Goal: Communication & Community: Answer question/provide support

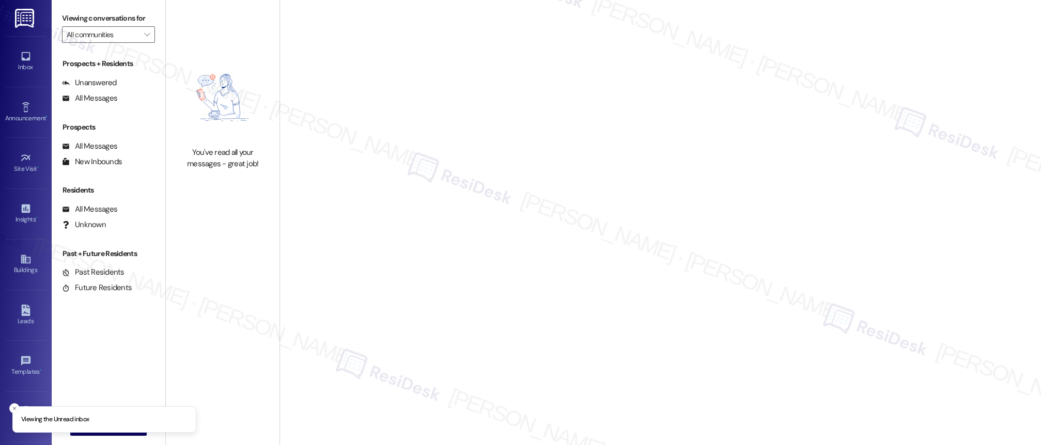
type input "Brea Frisco"
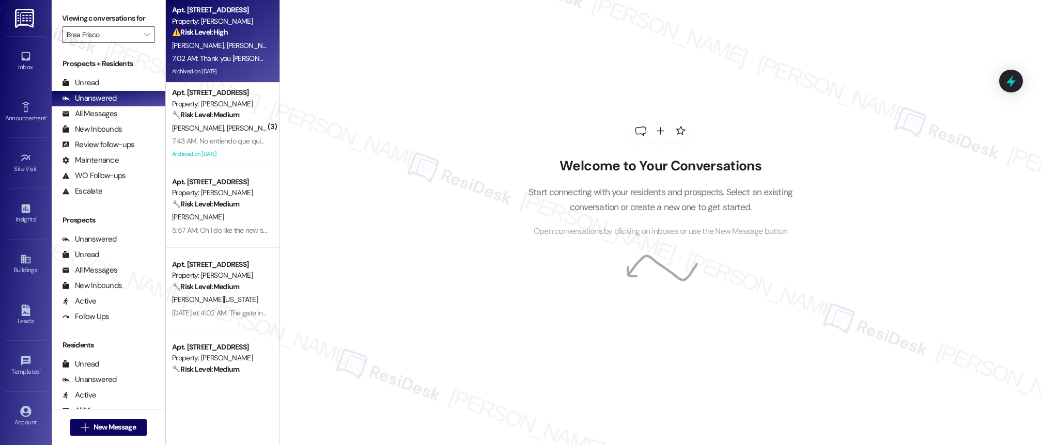
click at [230, 62] on div "7:02 AM: Thank you [PERSON_NAME]. I recently put in a maintenance order for a w…" at bounding box center [432, 58] width 520 height 9
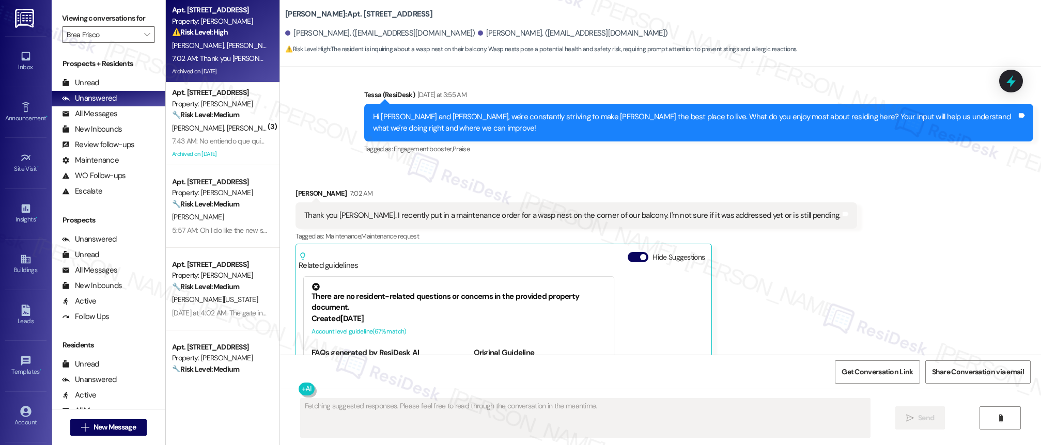
scroll to position [3494, 0]
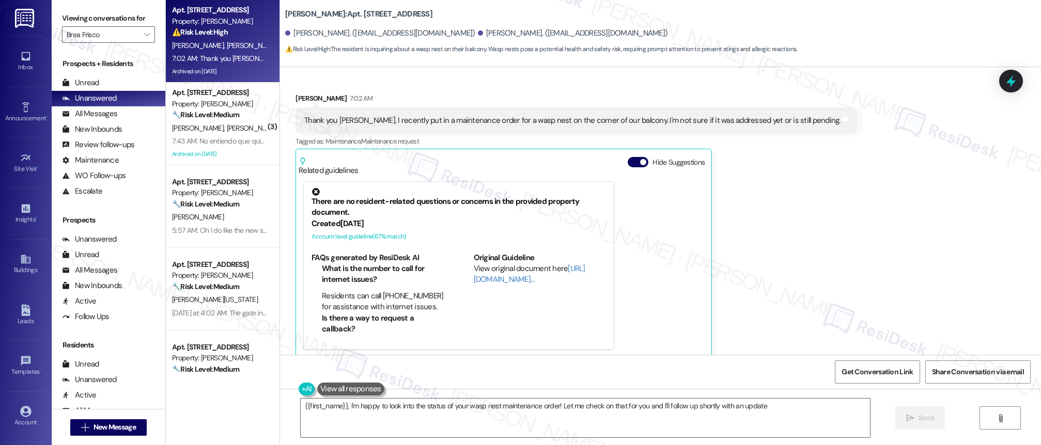
type textarea "{{first_name}}, I'm happy to look into the status of your wasp nest maintenance…"
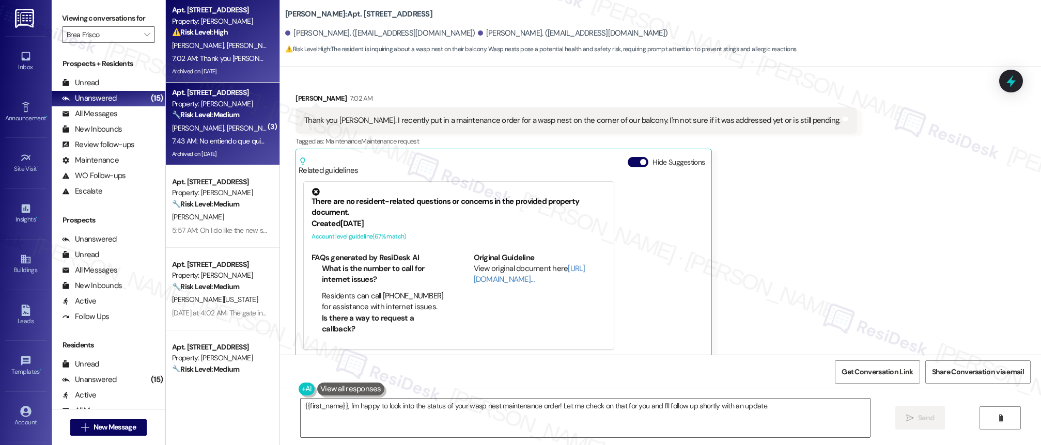
click at [185, 135] on div "7:43 AM: No entiendo que quieres decir? 7:43 AM: No entiendo que quieres decir?" at bounding box center [220, 141] width 98 height 13
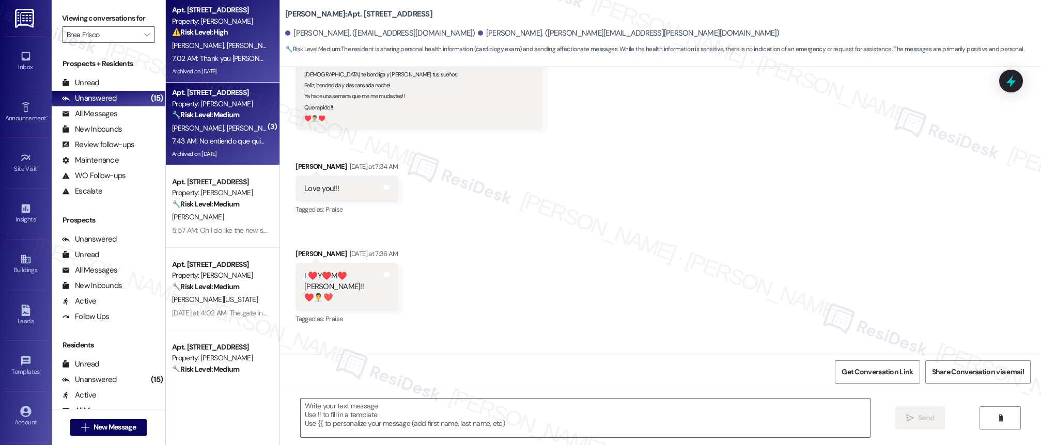
type textarea "Fetching suggested responses. Please feel free to read through the conversation…"
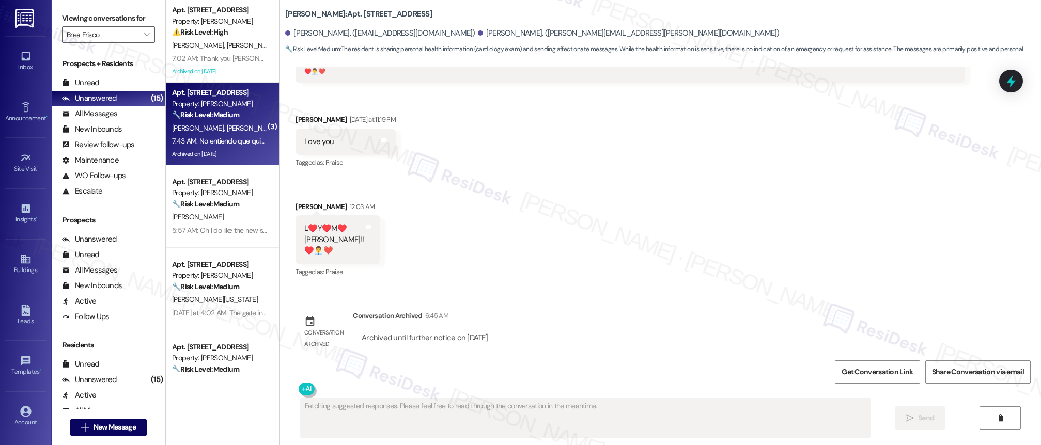
scroll to position [1282, 0]
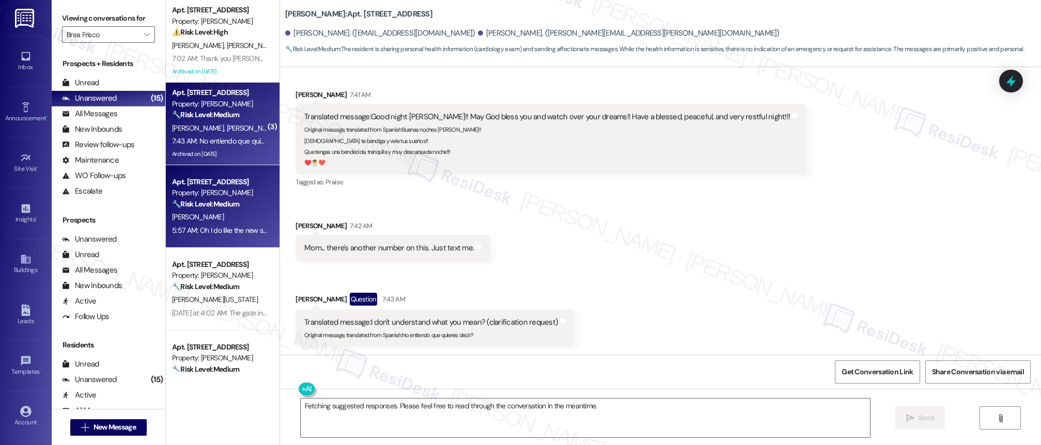
click at [244, 194] on div "Property: [PERSON_NAME]" at bounding box center [220, 193] width 96 height 11
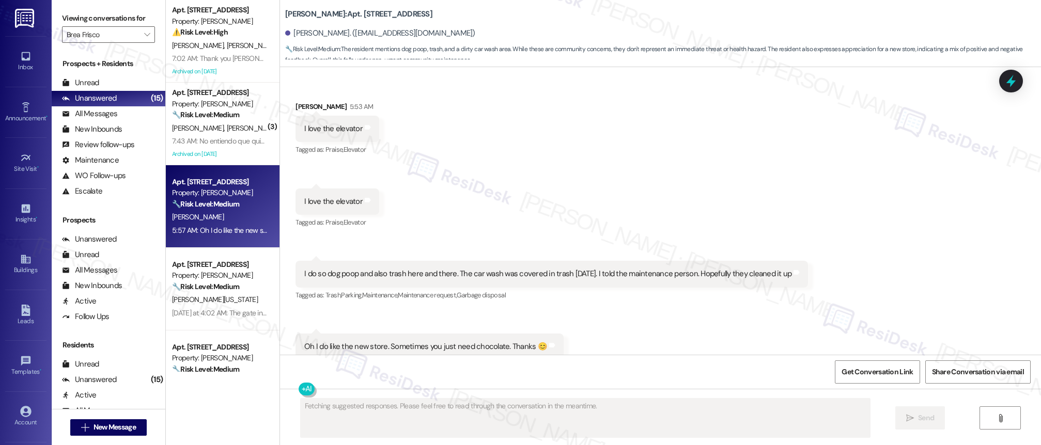
scroll to position [1414, 0]
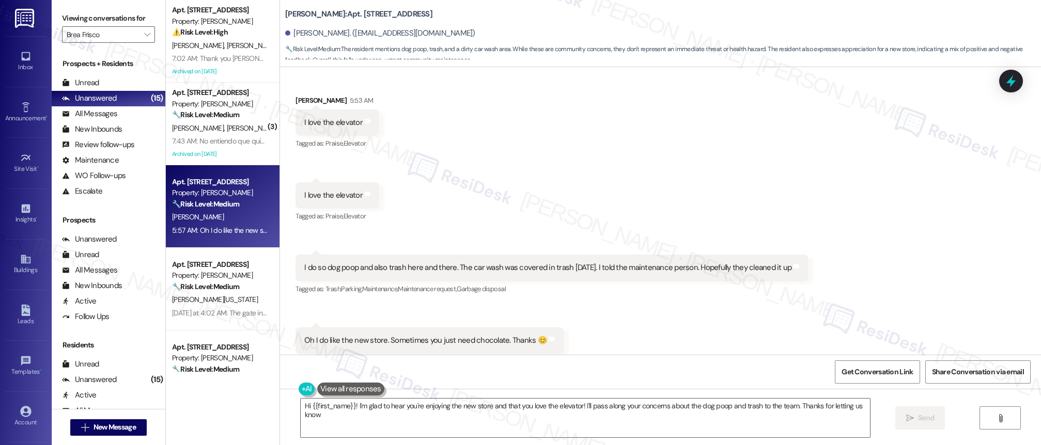
type textarea "Hi {{first_name}}! I'm glad to hear you're enjoying the new store and that you …"
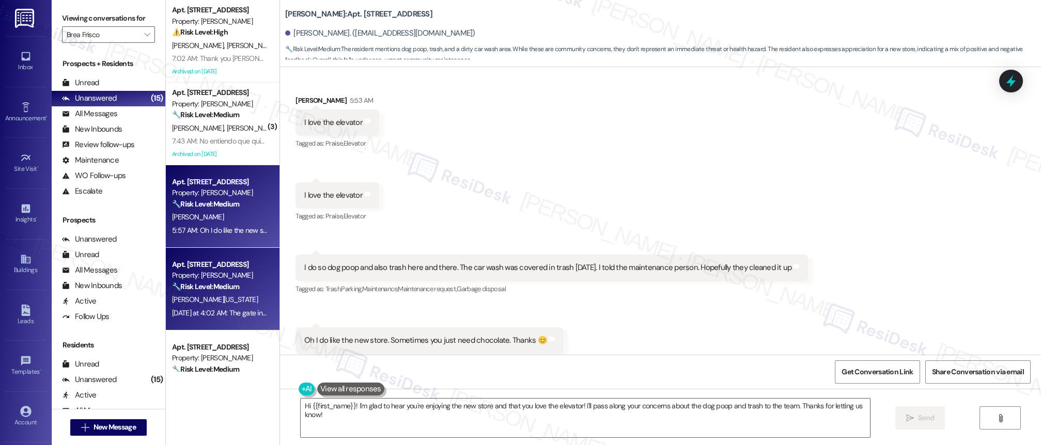
click at [217, 295] on div "[PERSON_NAME][US_STATE]" at bounding box center [220, 299] width 98 height 13
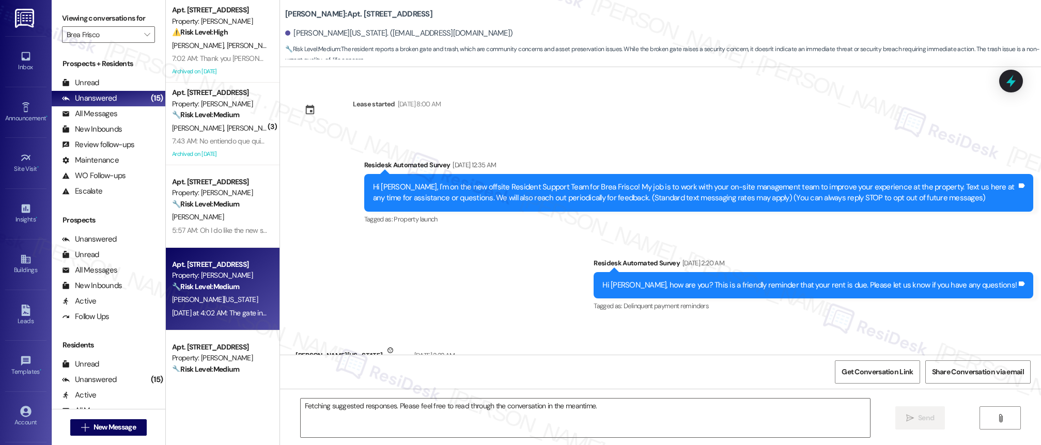
scroll to position [6915, 0]
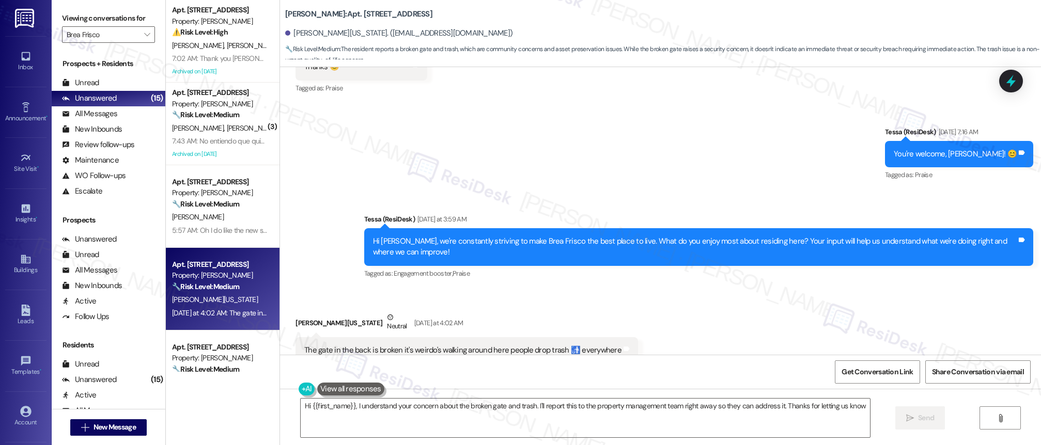
type textarea "Hi {{first_name}}, I understand your concern about the broken gate and trash. I…"
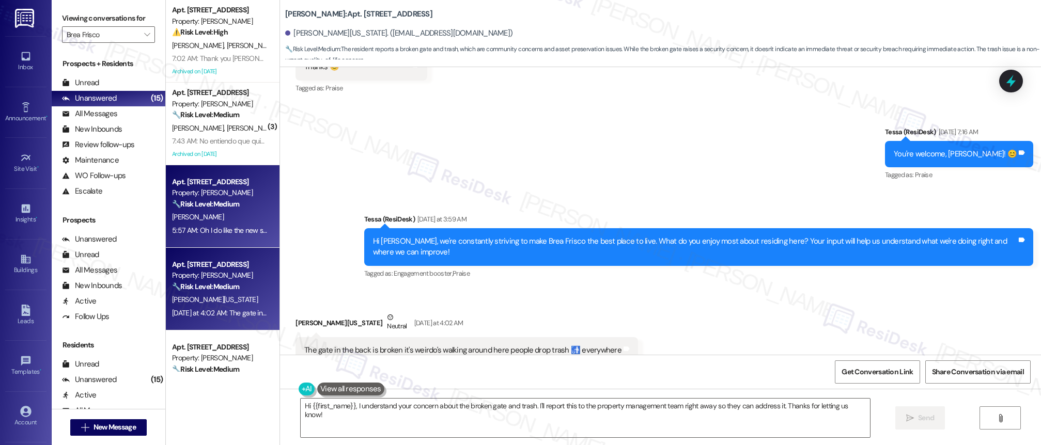
click at [195, 213] on div "[PERSON_NAME]" at bounding box center [220, 217] width 98 height 13
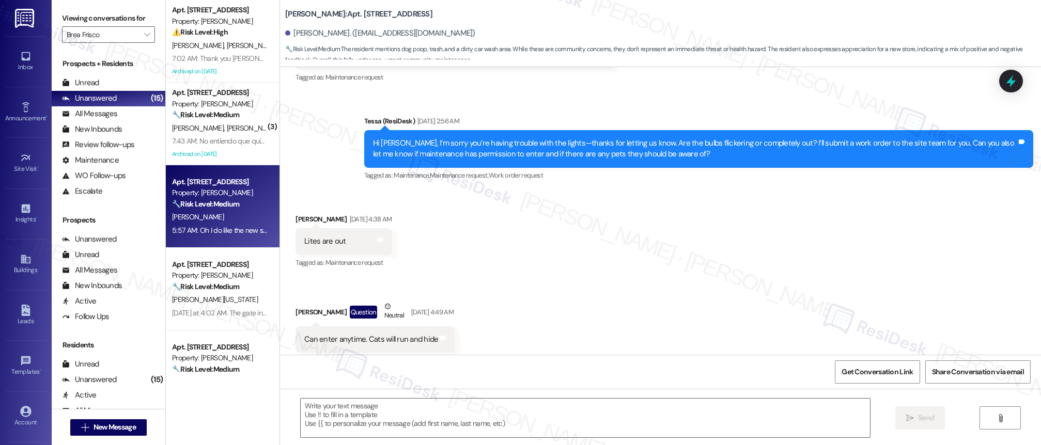
type textarea "Fetching suggested responses. Please feel free to read through the conversation…"
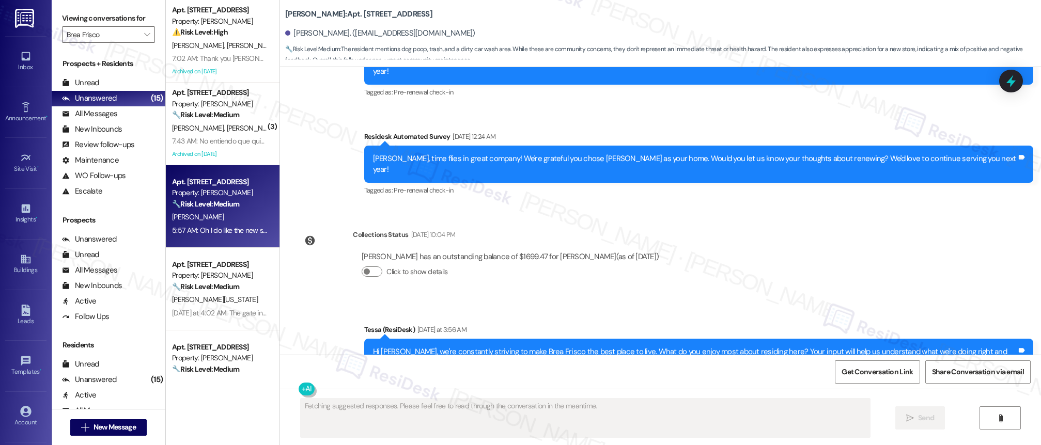
scroll to position [1414, 0]
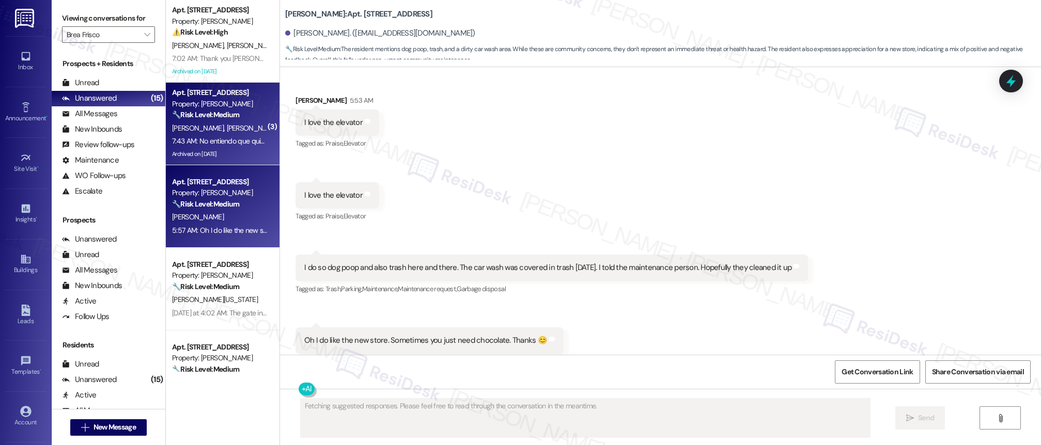
click at [200, 134] on div "[PERSON_NAME] [PERSON_NAME]" at bounding box center [220, 128] width 98 height 13
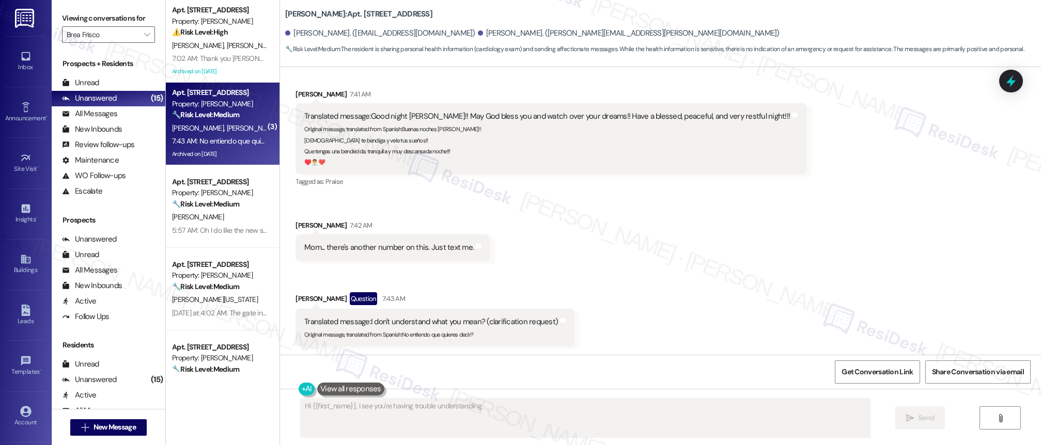
scroll to position [1282, 0]
type textarea "Hi {{first_name}}, I see you're having trouble understanding something. I'm hap…"
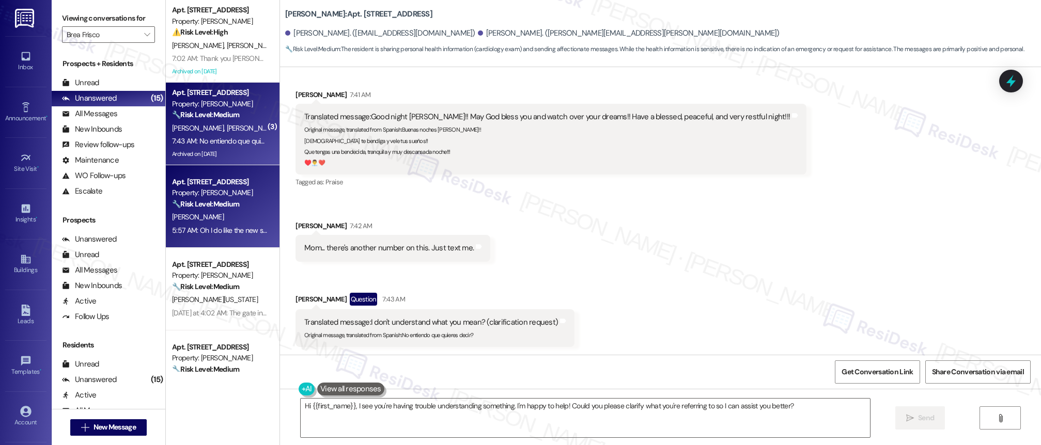
click at [202, 194] on div "Property: [PERSON_NAME]" at bounding box center [220, 193] width 96 height 11
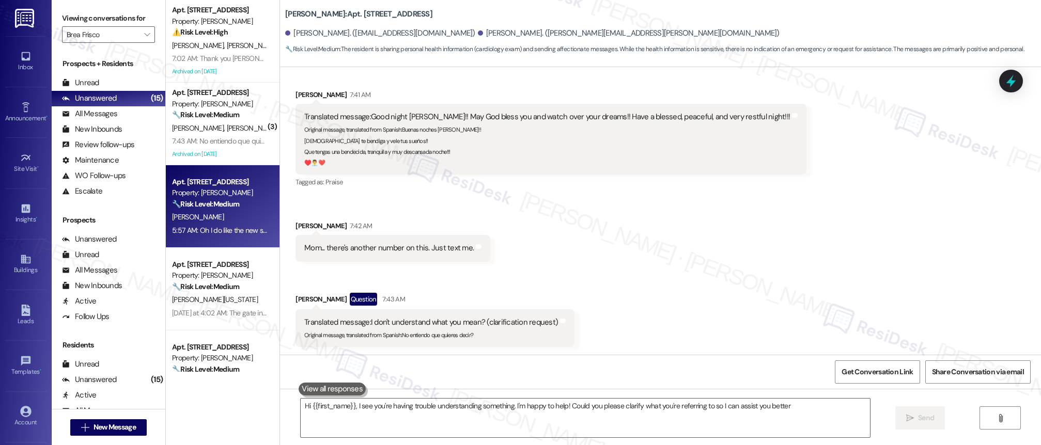
type textarea "Hi {{first_name}}, I see you're having trouble understanding something. I'm hap…"
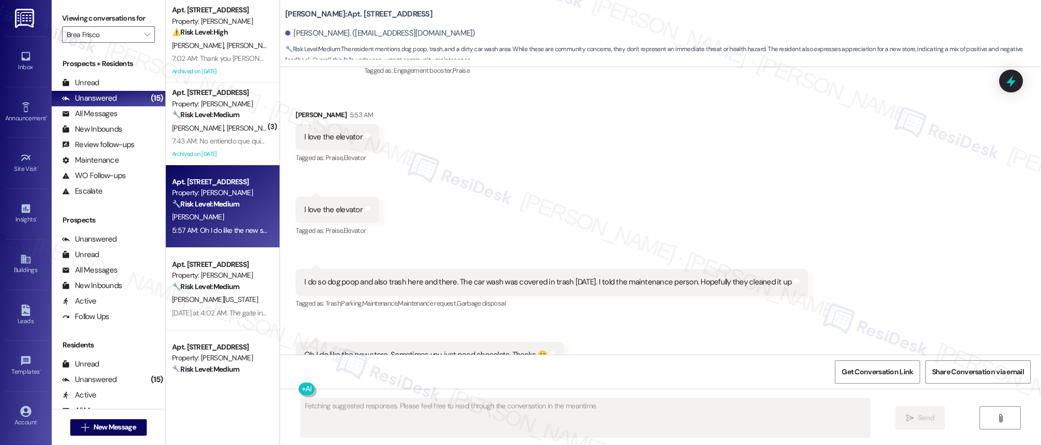
scroll to position [1414, 0]
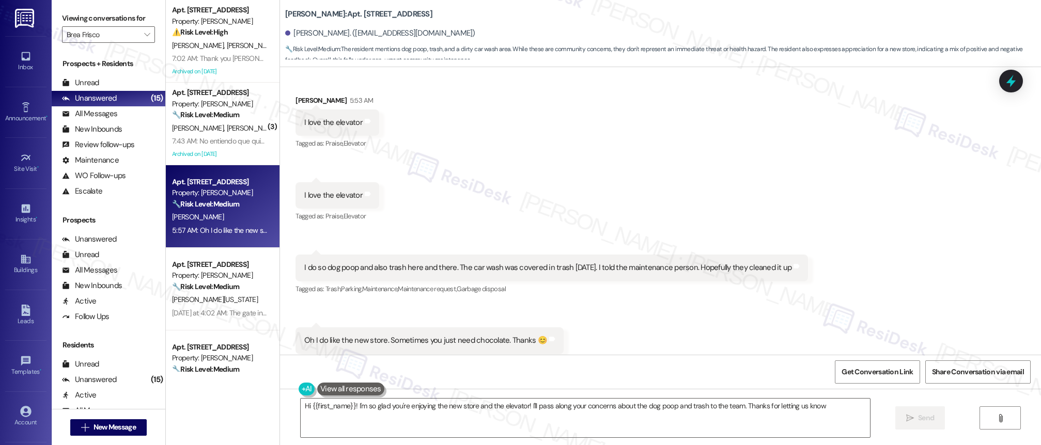
type textarea "Hi {{first_name}}! I'm so glad you're enjoying the new store and the elevator! …"
click at [222, 298] on div "Apt. [STREET_ADDRESS] Property: [PERSON_NAME] ⚠️ Risk Level: High The resident …" at bounding box center [223, 186] width 114 height 372
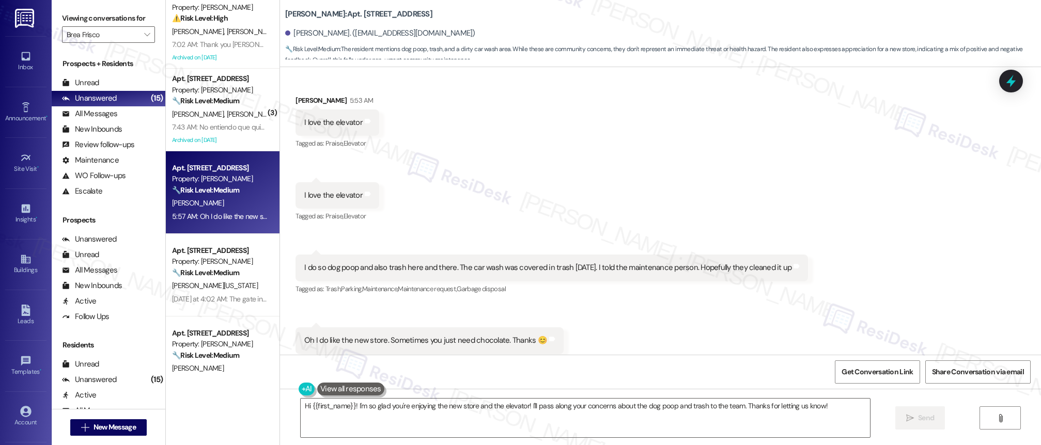
click at [221, 293] on div "Apt. [STREET_ADDRESS] Property: [PERSON_NAME] ⚠️ Risk Level: High The resident …" at bounding box center [223, 186] width 114 height 372
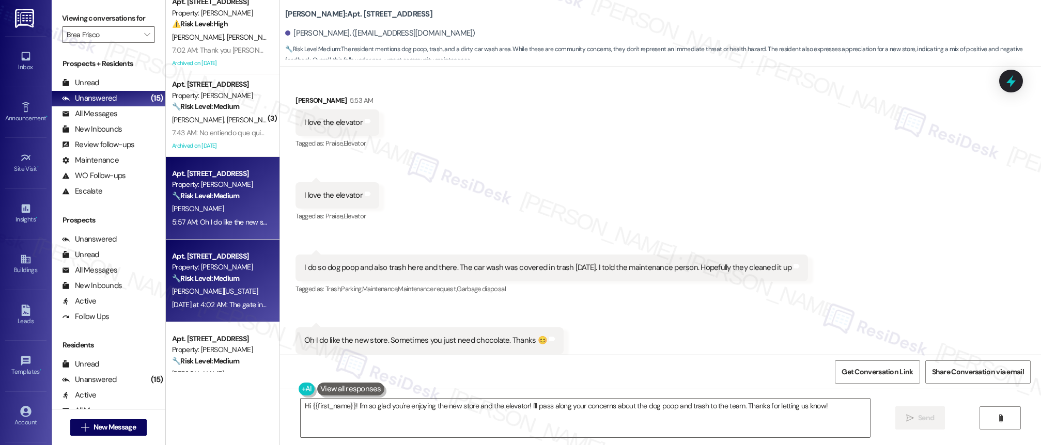
click at [239, 264] on div "Property: [PERSON_NAME]" at bounding box center [220, 267] width 96 height 11
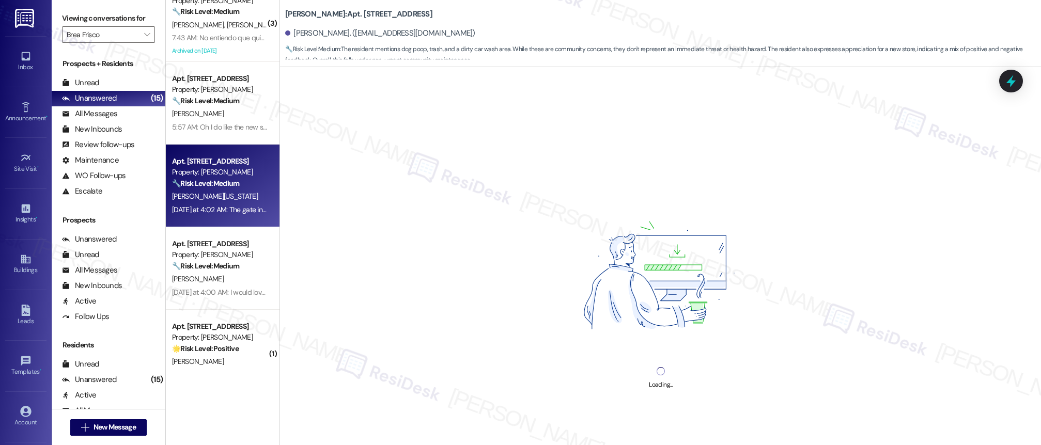
scroll to position [108, 0]
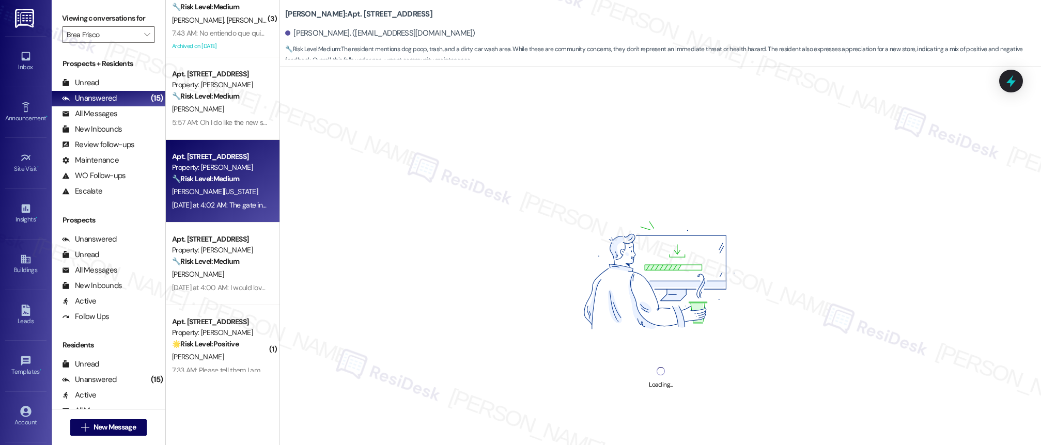
click at [220, 269] on div "Apt. [STREET_ADDRESS] Property: [PERSON_NAME] ⚠️ Risk Level: High The resident …" at bounding box center [223, 186] width 114 height 372
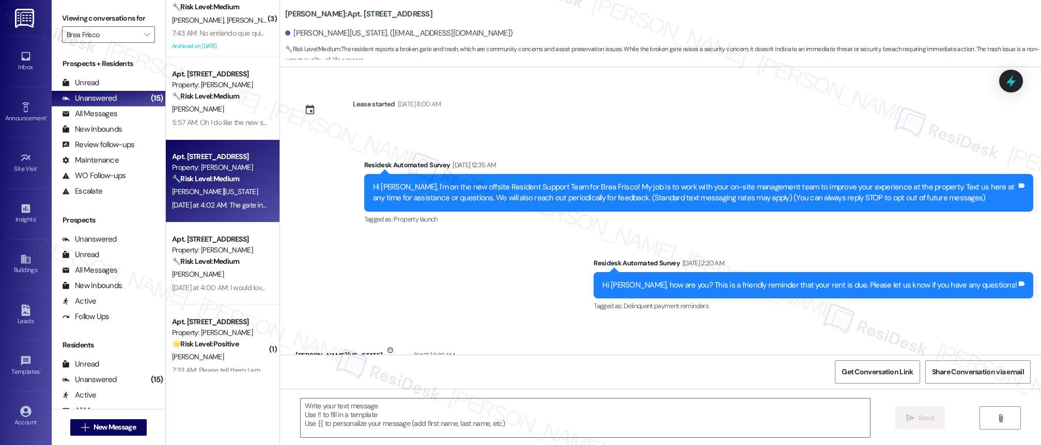
scroll to position [6915, 0]
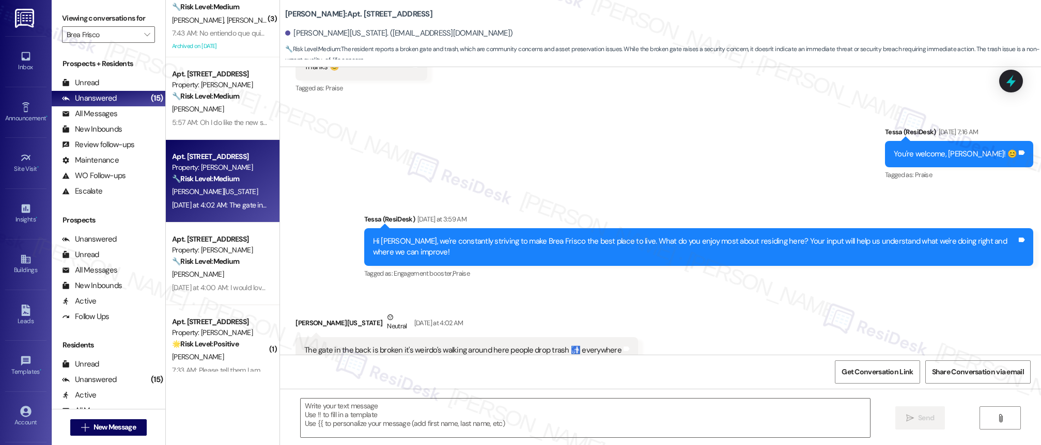
type textarea "Fetching suggested responses. Please feel free to read through the conversation…"
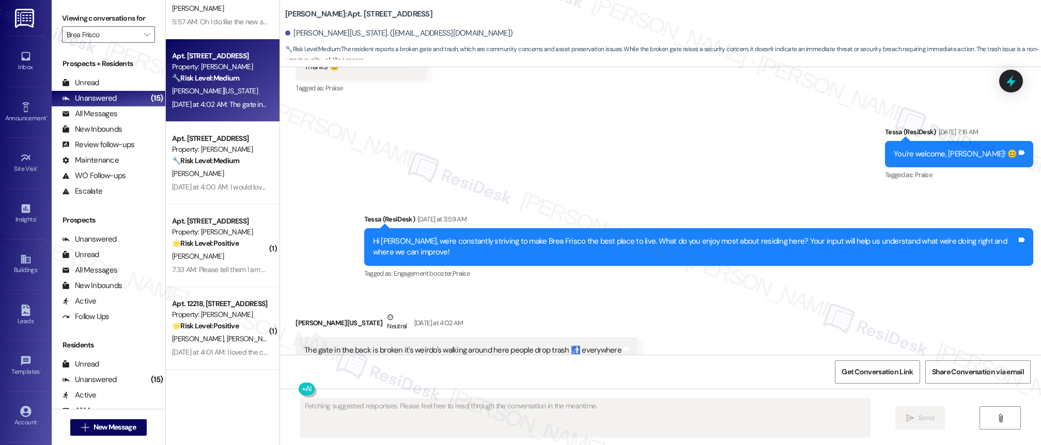
scroll to position [216, 0]
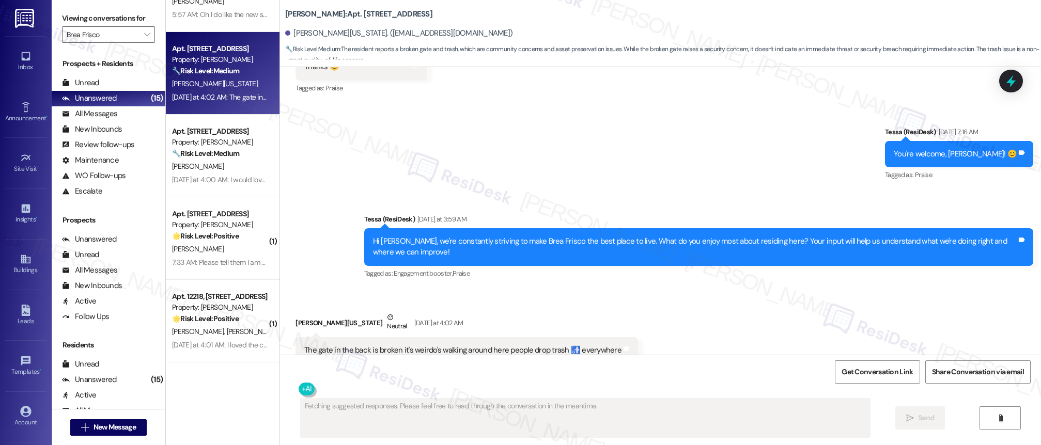
click at [214, 204] on div "( 3 ) Apt. 13204, [STREET_ADDRESS] Property: [PERSON_NAME] 🔧 Risk Level: Medium…" at bounding box center [223, 186] width 114 height 372
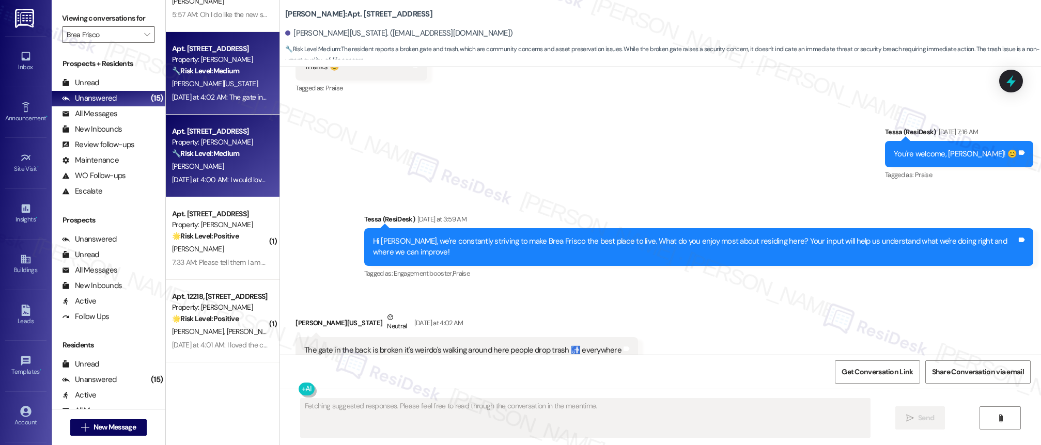
click at [216, 187] on div "Apt. 13102, [STREET_ADDRESS] Property: [PERSON_NAME] 🔧 Risk Level: Medium The r…" at bounding box center [223, 156] width 114 height 83
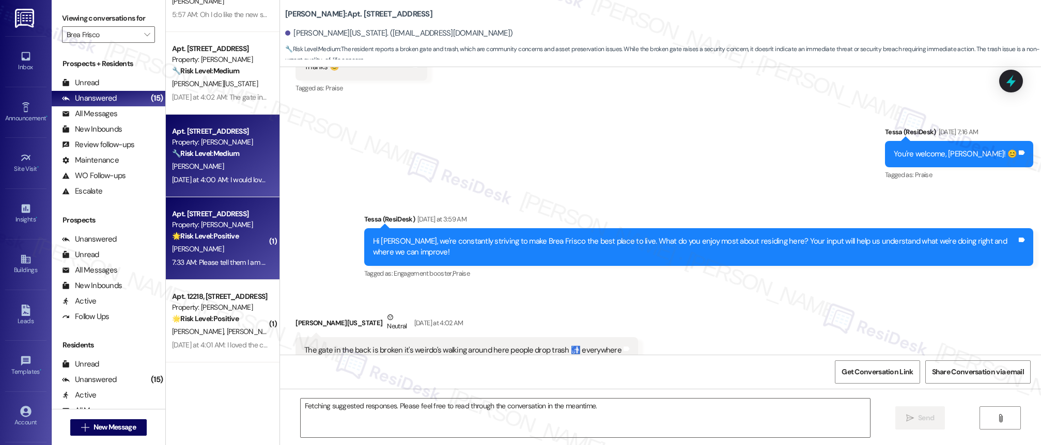
click at [212, 255] on div "[PERSON_NAME]" at bounding box center [220, 249] width 98 height 13
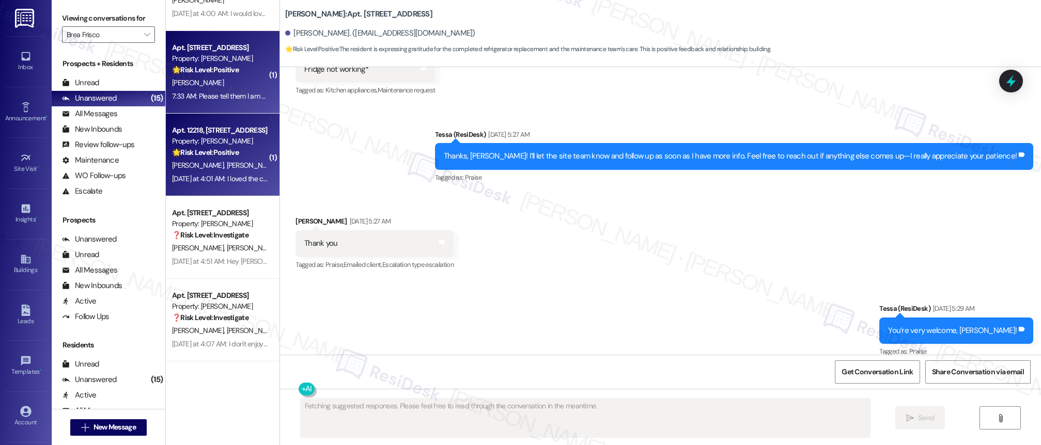
scroll to position [411, 0]
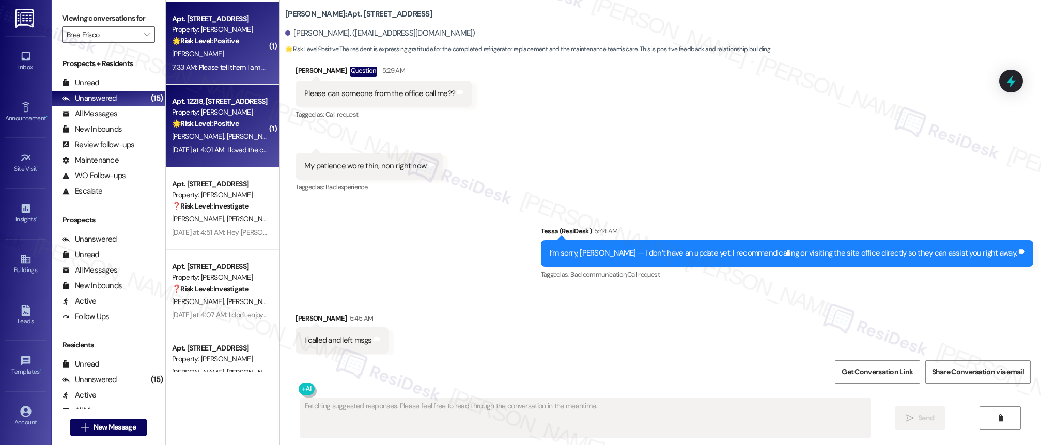
click at [228, 150] on div "[DATE] at 4:01 AM: I loved the community and the amenities were lovey and luxur…" at bounding box center [299, 149] width 254 height 9
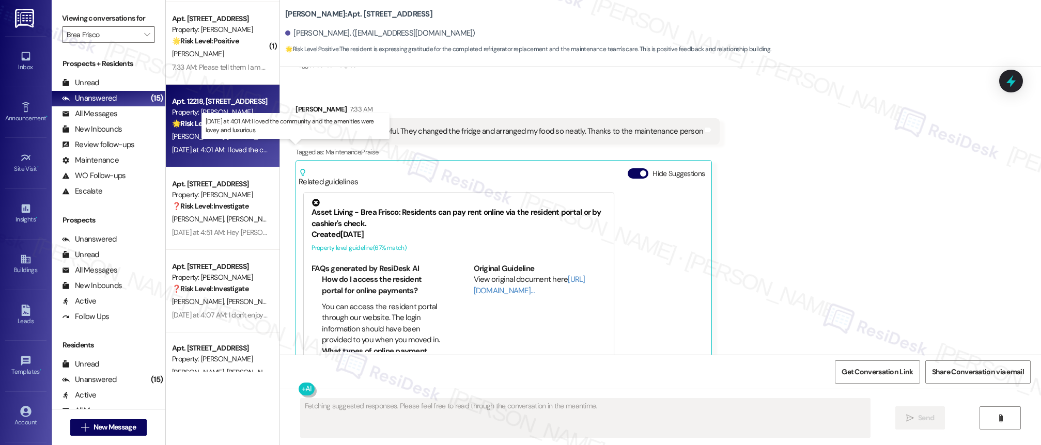
scroll to position [161, 0]
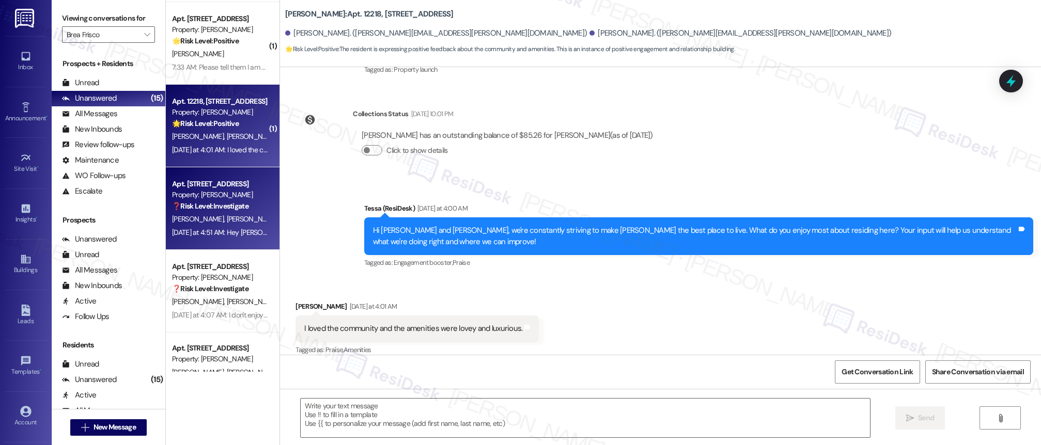
click at [214, 218] on div "[PERSON_NAME] [PERSON_NAME]" at bounding box center [220, 219] width 98 height 13
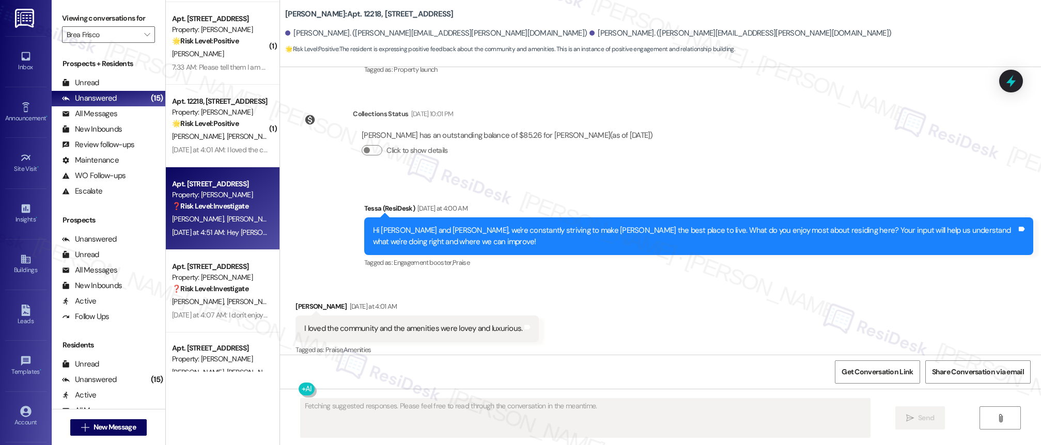
scroll to position [1552, 0]
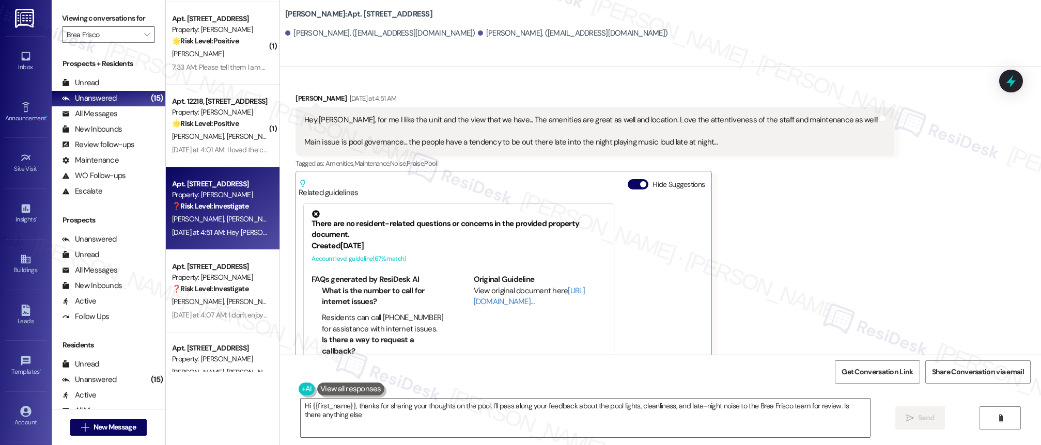
type textarea "Hi {{first_name}}, thanks for sharing your thoughts on the pool. I'll pass alon…"
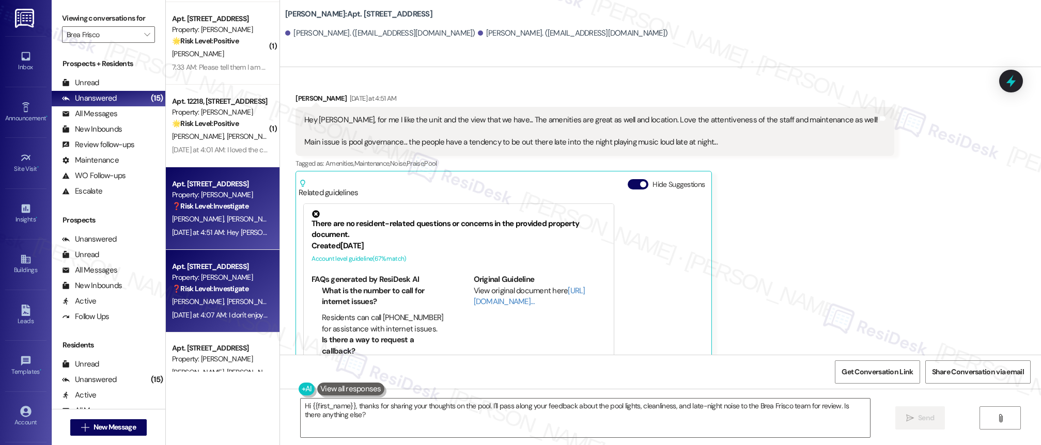
click at [206, 294] on div "❓ Risk Level: Investigate" at bounding box center [220, 289] width 96 height 11
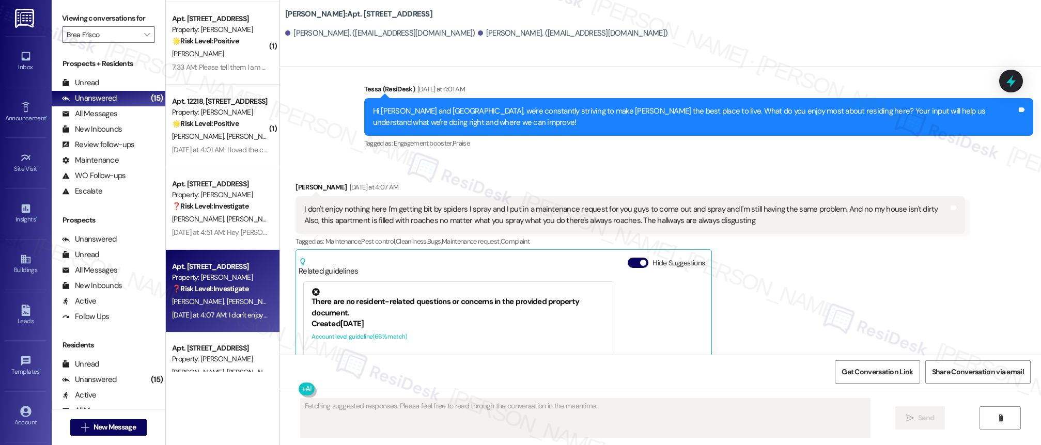
scroll to position [903, 0]
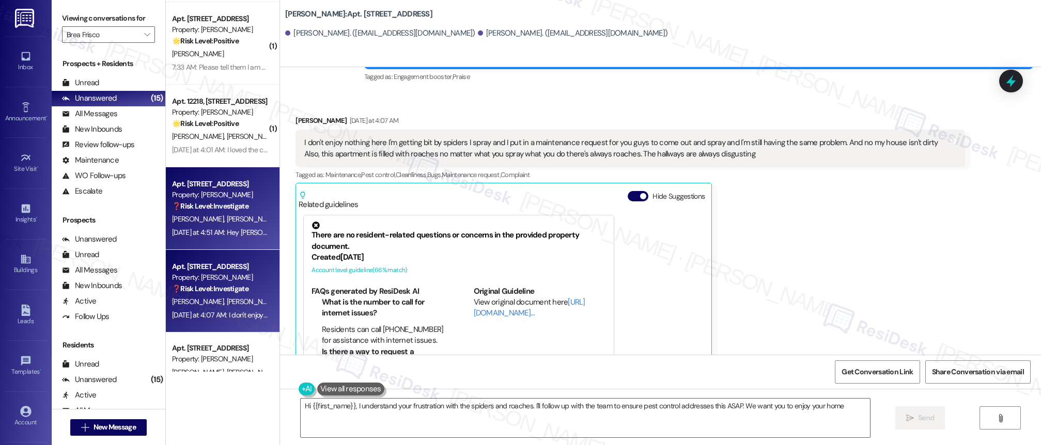
type textarea "Hi {{first_name}}, I understand your frustration with the spiders and roaches. …"
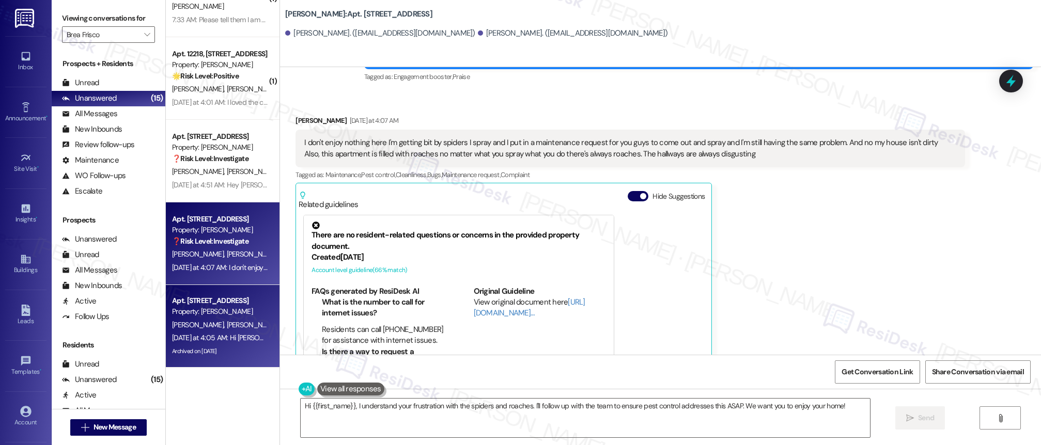
click at [220, 296] on div "Apt. [STREET_ADDRESS]" at bounding box center [220, 301] width 96 height 11
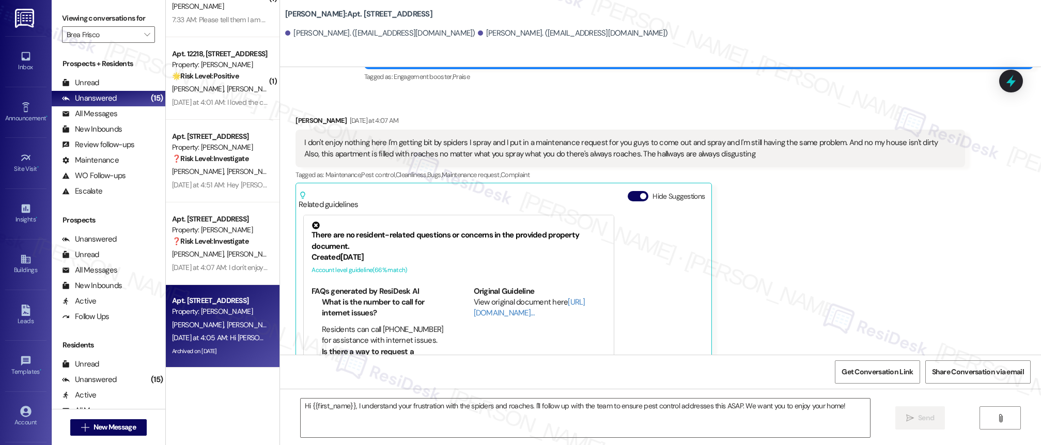
type textarea "Fetching suggested responses. Please feel free to read through the conversation…"
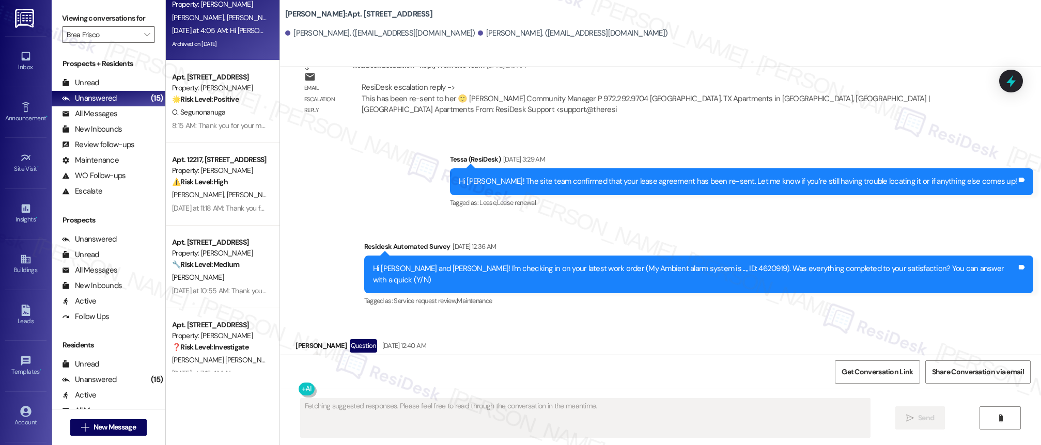
scroll to position [776, 0]
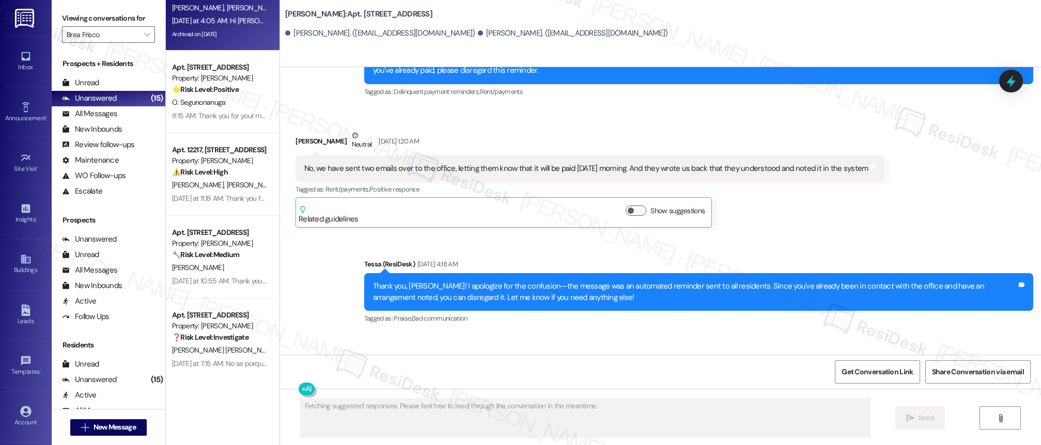
click at [220, 96] on div "O. Segunonanuga" at bounding box center [220, 102] width 98 height 13
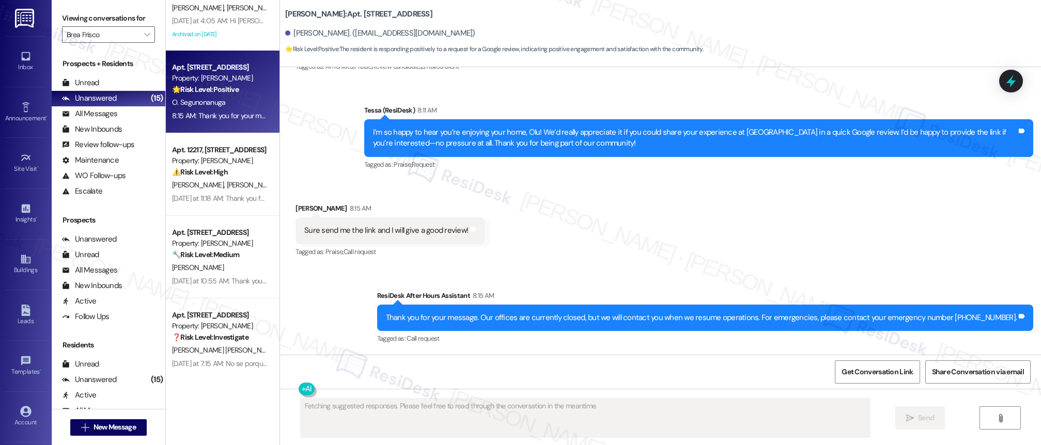
scroll to position [338, 0]
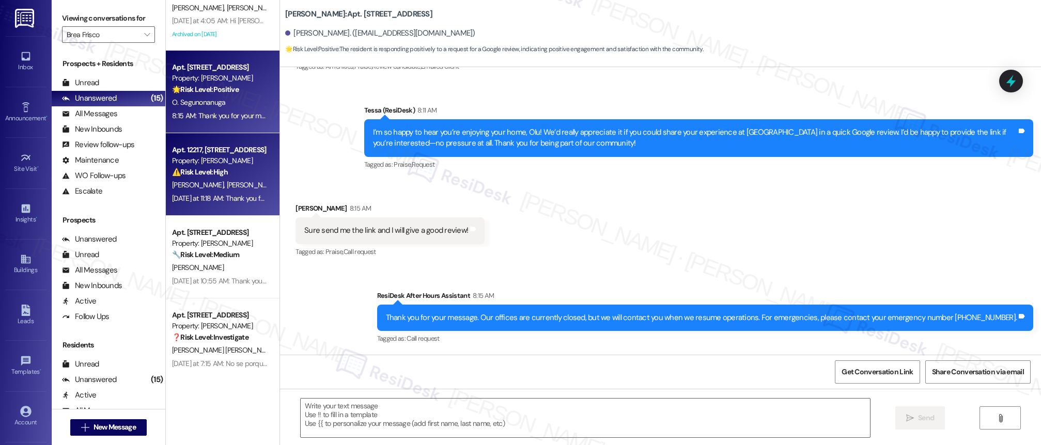
click at [209, 166] on div "Property: [PERSON_NAME]" at bounding box center [220, 161] width 96 height 11
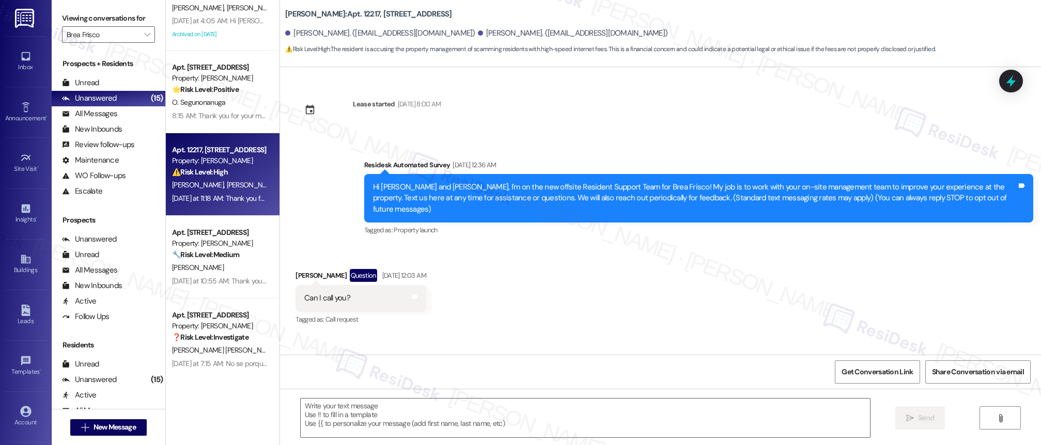
scroll to position [993, 0]
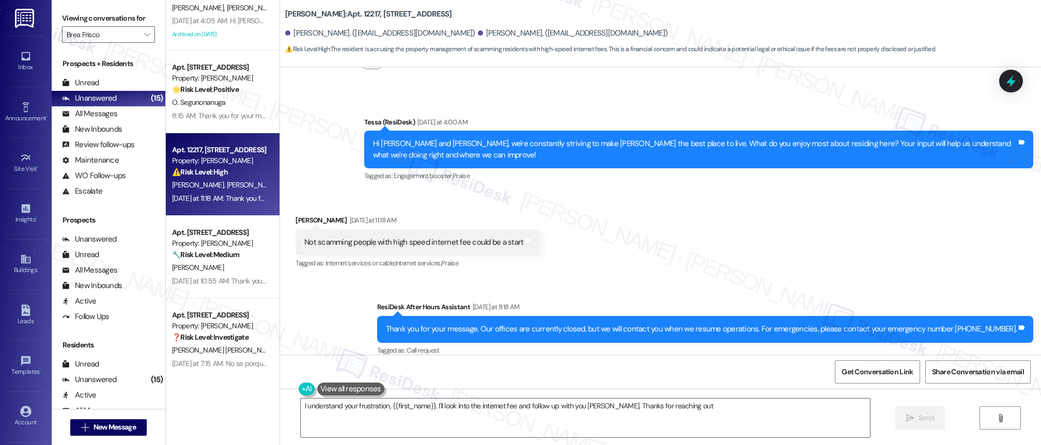
type textarea "I understand your frustration, {{first_name}}. I'll look into the internet fee …"
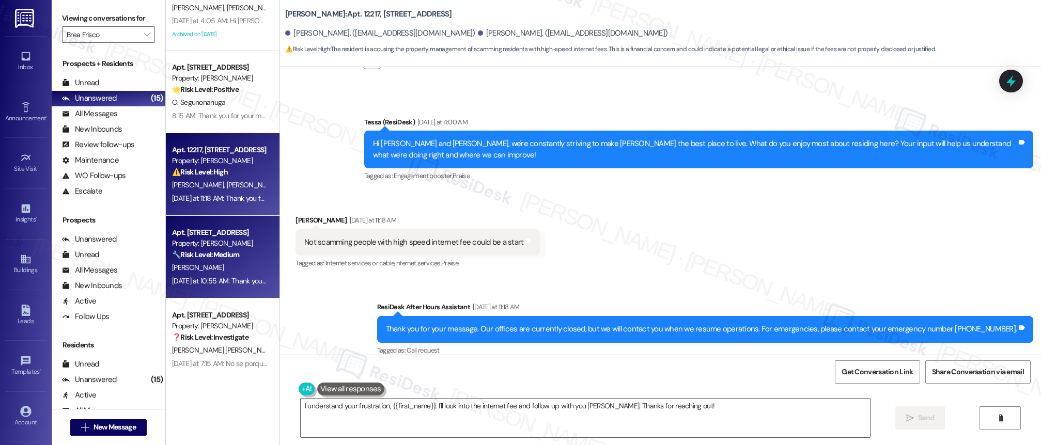
click at [197, 272] on div "[PERSON_NAME]" at bounding box center [220, 267] width 98 height 13
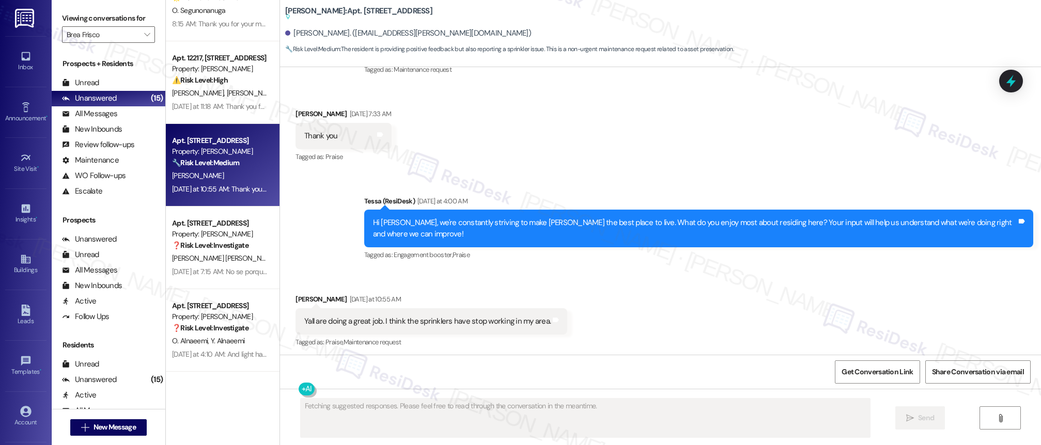
scroll to position [700, 0]
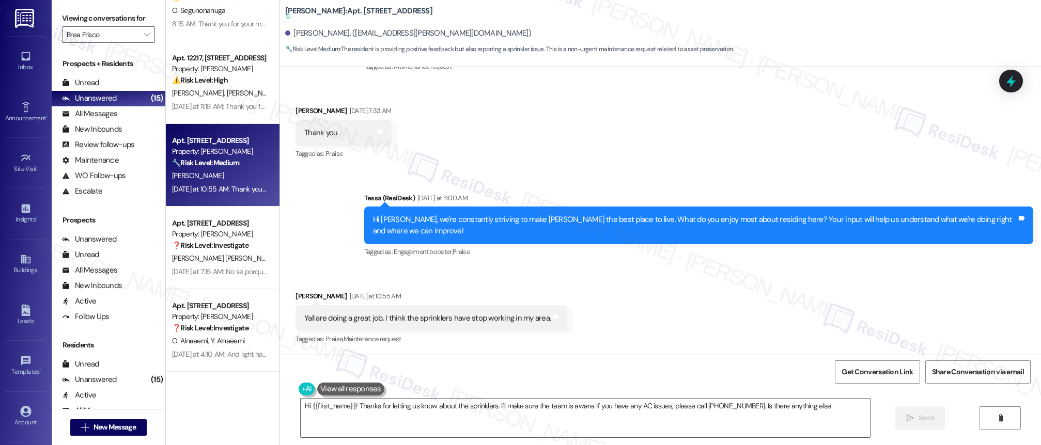
type textarea "Hi {{first_name}}! Thanks for letting us know about the sprinklers. I'll make s…"
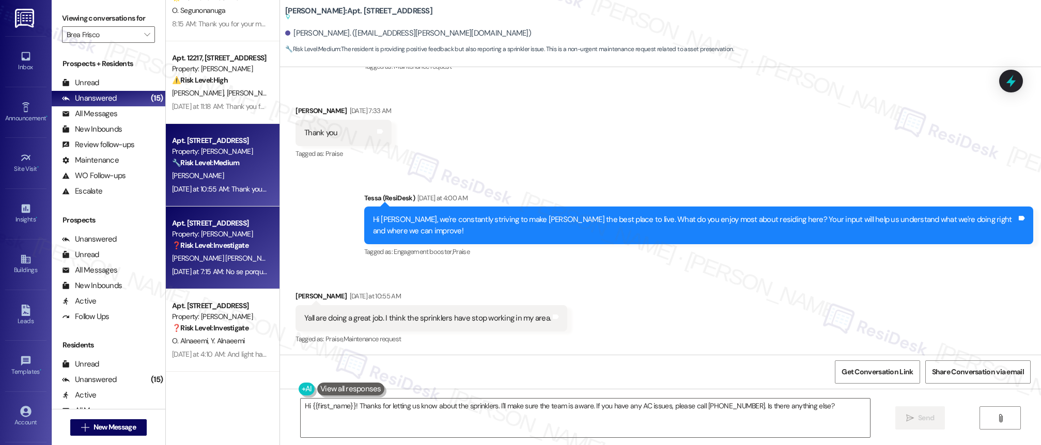
click at [203, 263] on div "[PERSON_NAME] [PERSON_NAME]" at bounding box center [220, 258] width 98 height 13
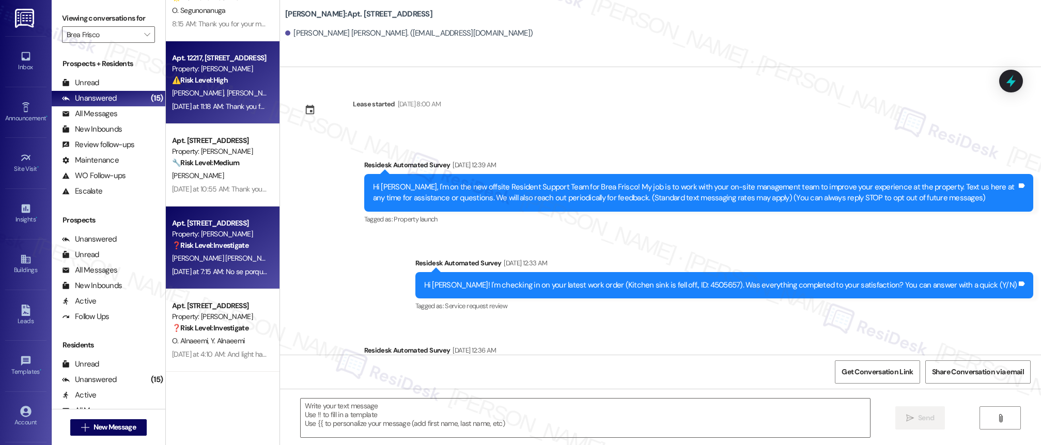
click at [223, 82] on div "⚠️ Risk Level: High The resident is accusing the property management of scammin…" at bounding box center [220, 80] width 96 height 11
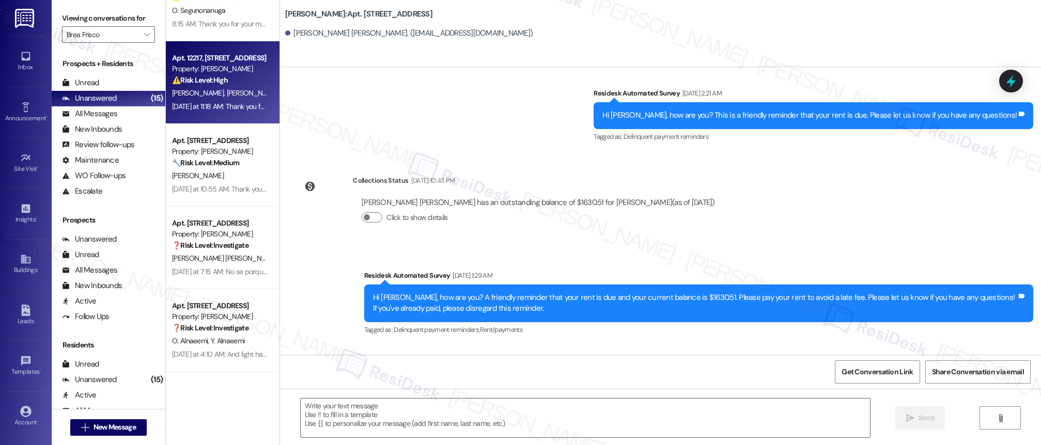
scroll to position [993, 0]
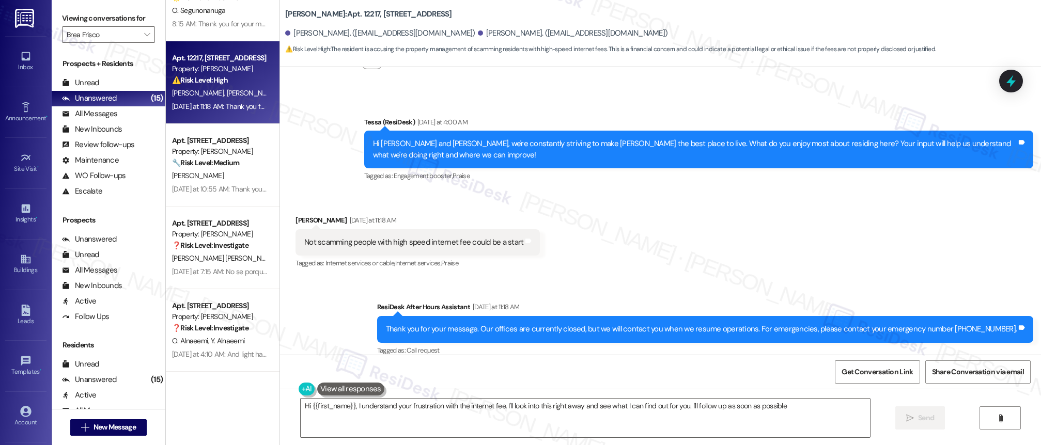
type textarea "Hi {{first_name}}, I understand your frustration with the internet fee. I'll lo…"
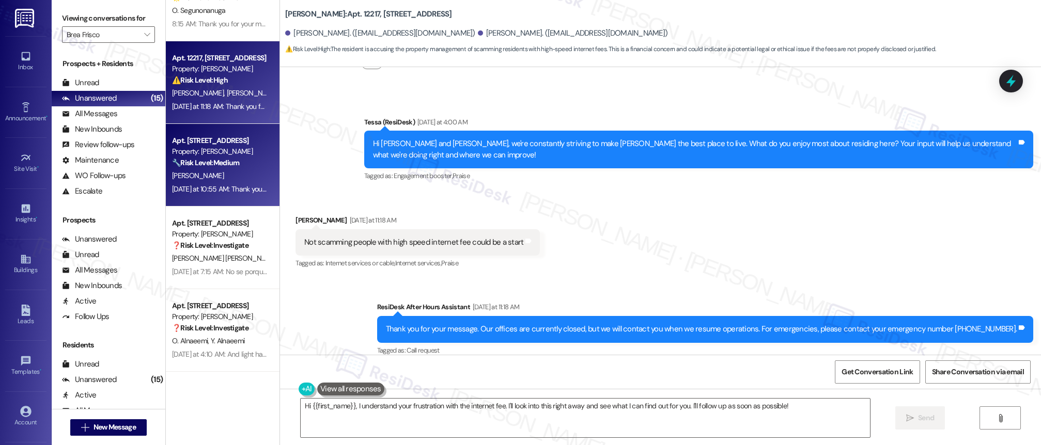
click at [218, 171] on div "[PERSON_NAME]" at bounding box center [220, 175] width 98 height 13
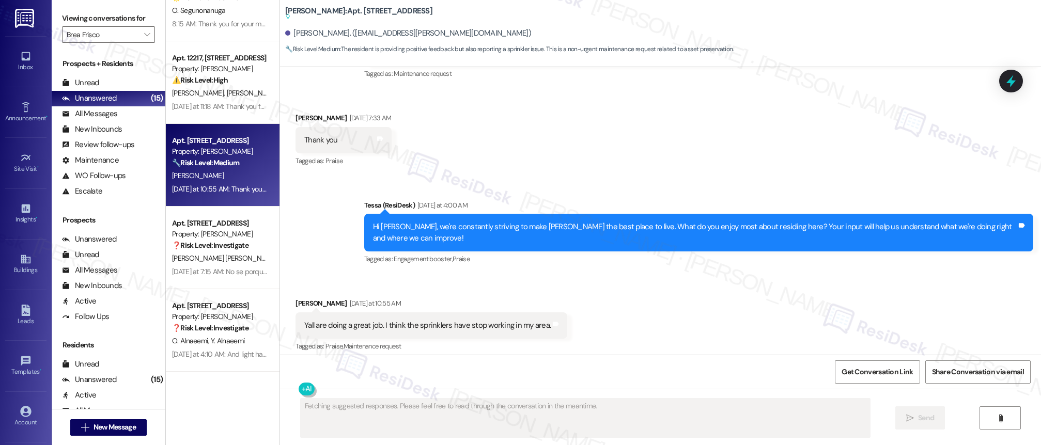
scroll to position [700, 0]
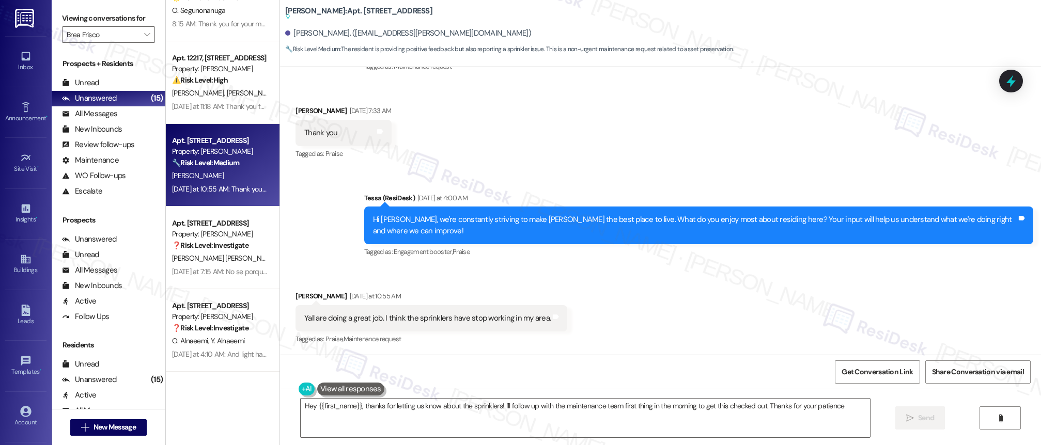
type textarea "Hey {{first_name}}, thanks for letting us know about the sprinklers! I'll follo…"
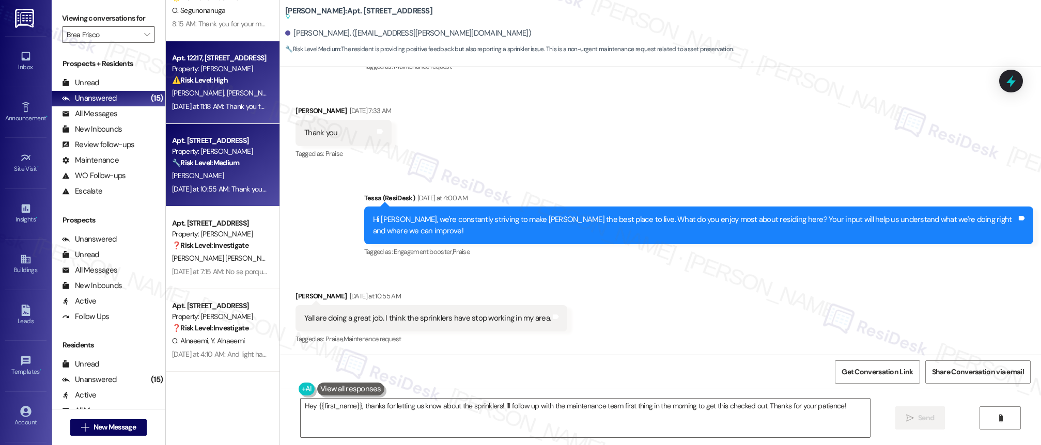
click at [227, 88] on span "[PERSON_NAME]" at bounding box center [253, 92] width 52 height 9
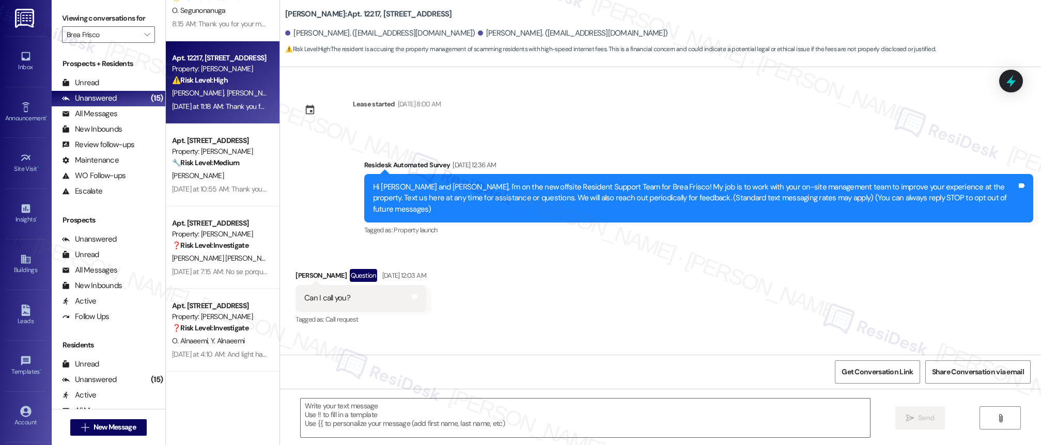
scroll to position [993, 0]
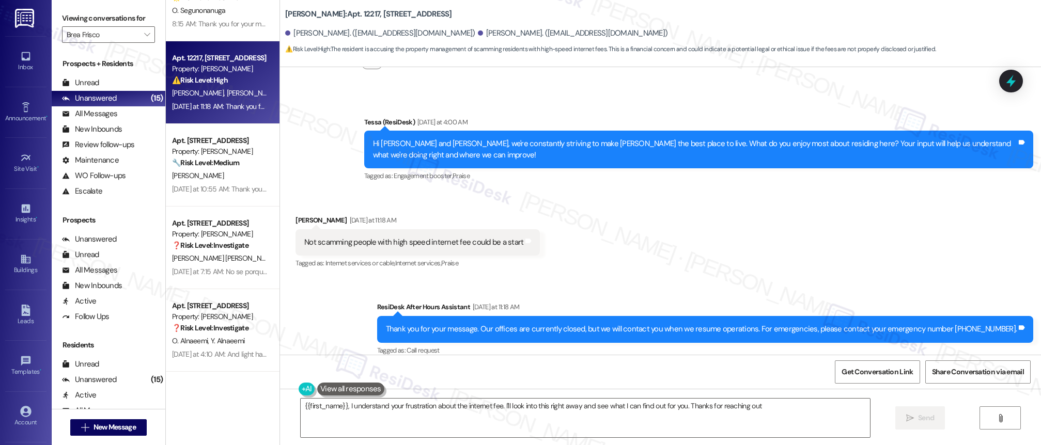
type textarea "{{first_name}}, I understand your frustration about the internet fee. I'll look…"
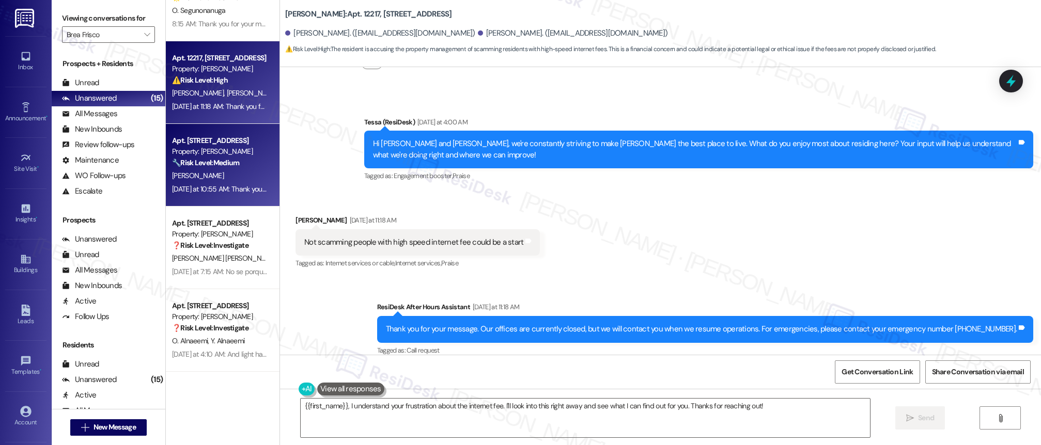
click at [207, 163] on strong "🔧 Risk Level: Medium" at bounding box center [205, 162] width 67 height 9
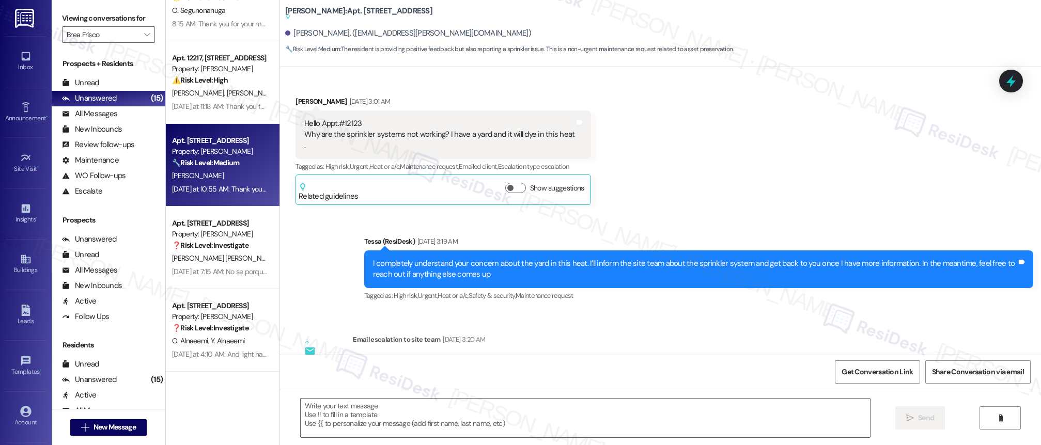
type textarea "Fetching suggested responses. Please feel free to read through the conversation…"
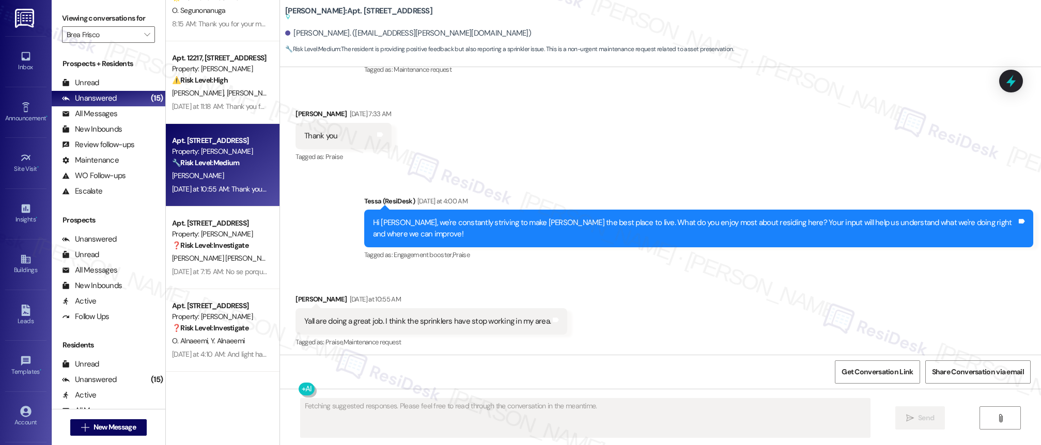
scroll to position [700, 0]
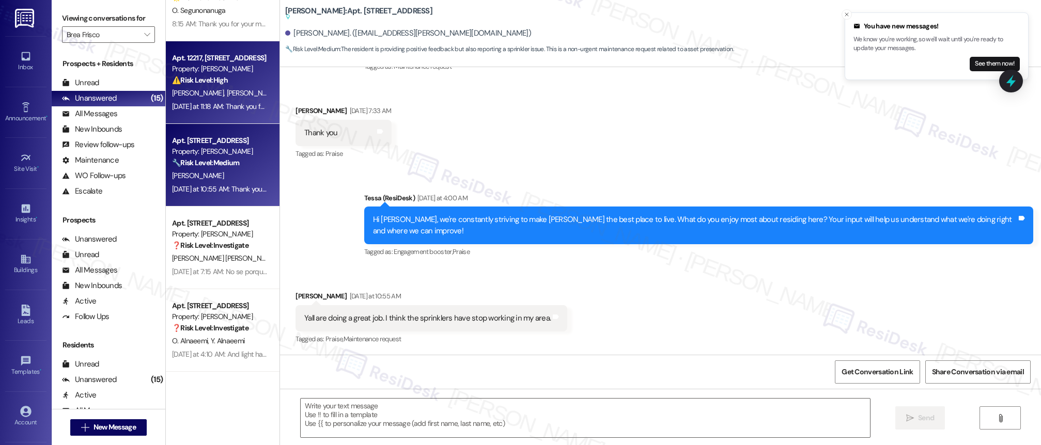
click at [203, 101] on div "[DATE] at 11:18 AM: Thank you for your message. Our offices are currently close…" at bounding box center [220, 106] width 98 height 13
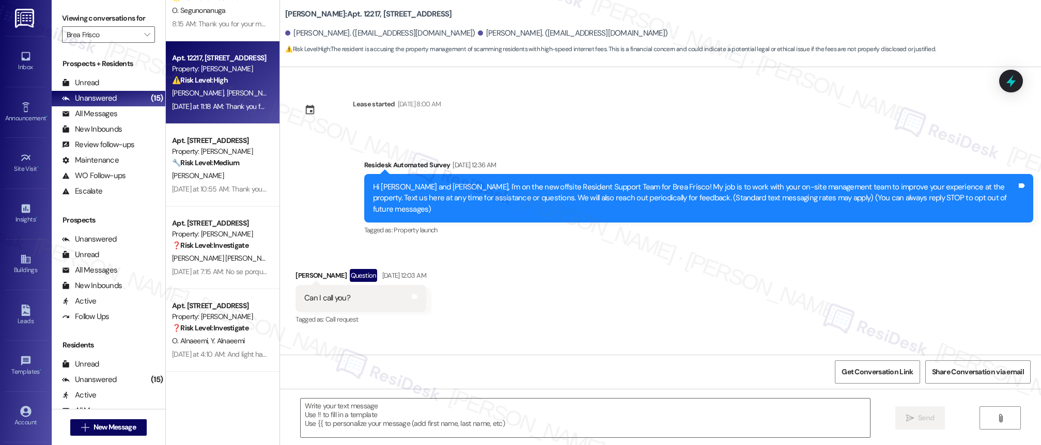
scroll to position [993, 0]
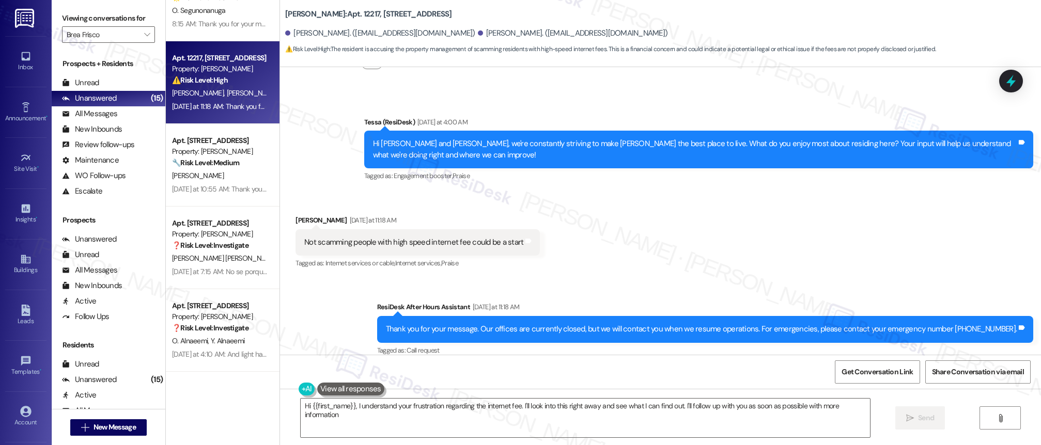
type textarea "Hi {{first_name}}, I understand your frustration regarding the internet fee. I'…"
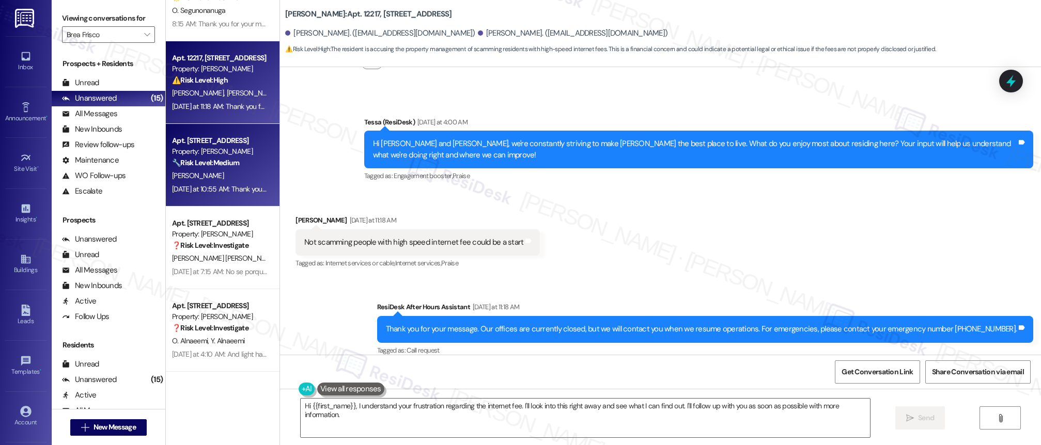
click at [211, 178] on div "[PERSON_NAME]" at bounding box center [220, 175] width 98 height 13
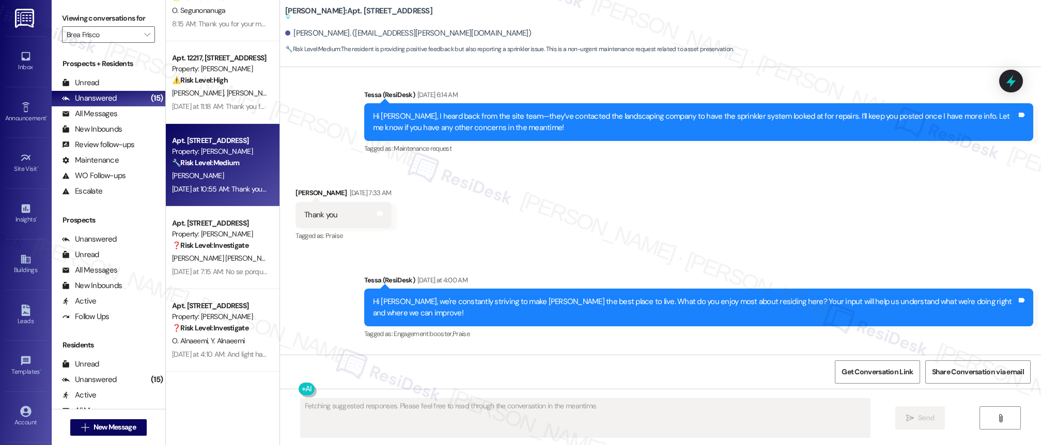
scroll to position [700, 0]
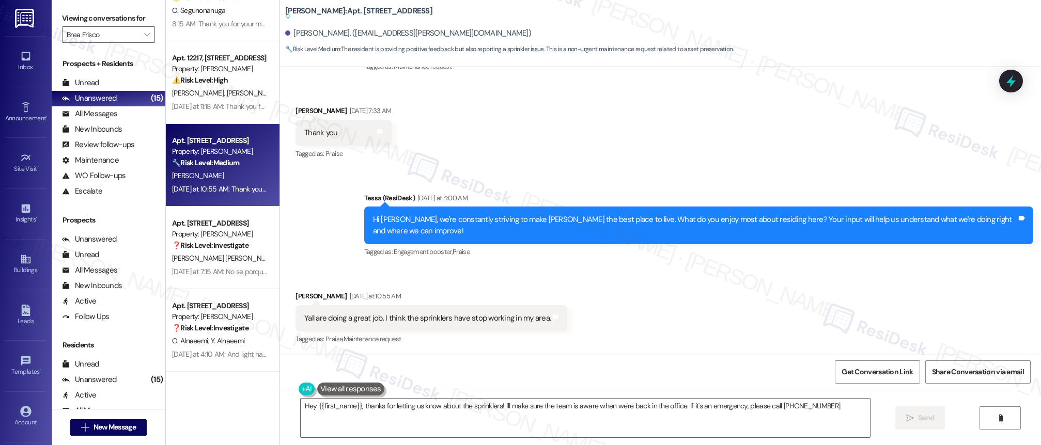
type textarea "Hey {{first_name}}, thanks for letting us know about the sprinklers! I'll make …"
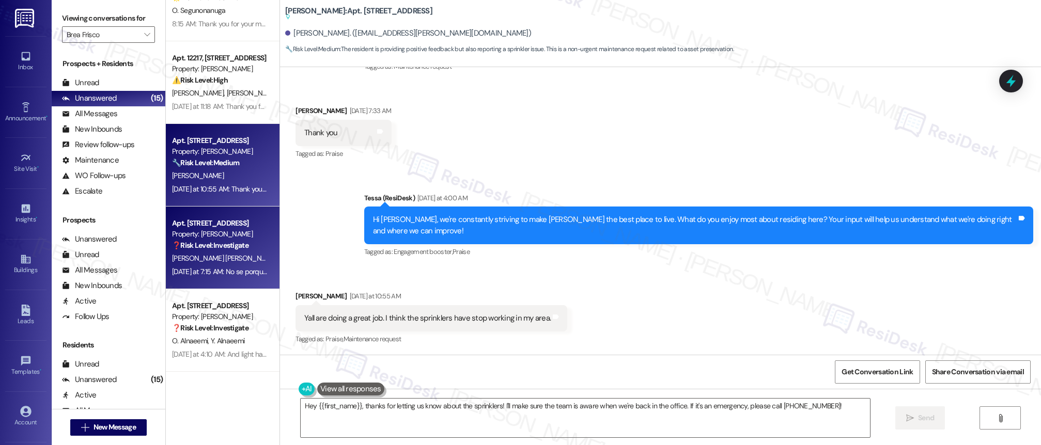
click at [222, 250] on div "❓ Risk Level: Investigate" at bounding box center [220, 245] width 96 height 11
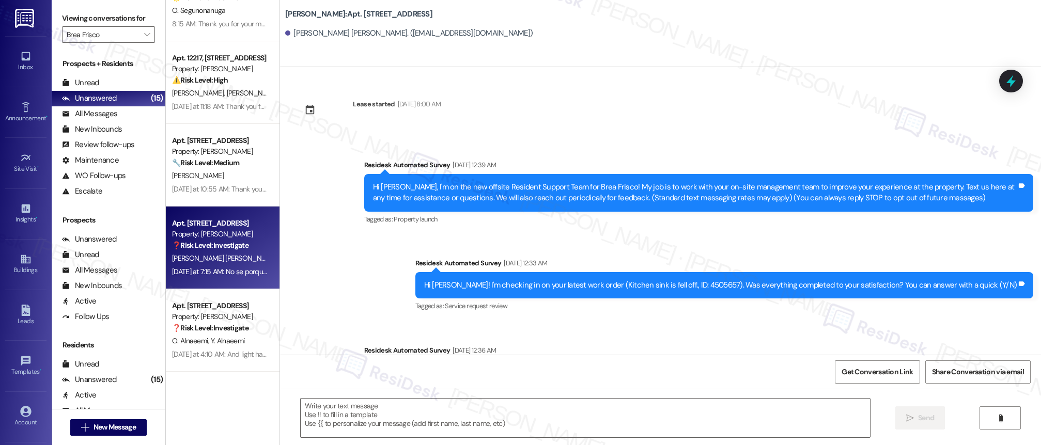
type textarea "Fetching suggested responses. Please feel free to read through the conversation…"
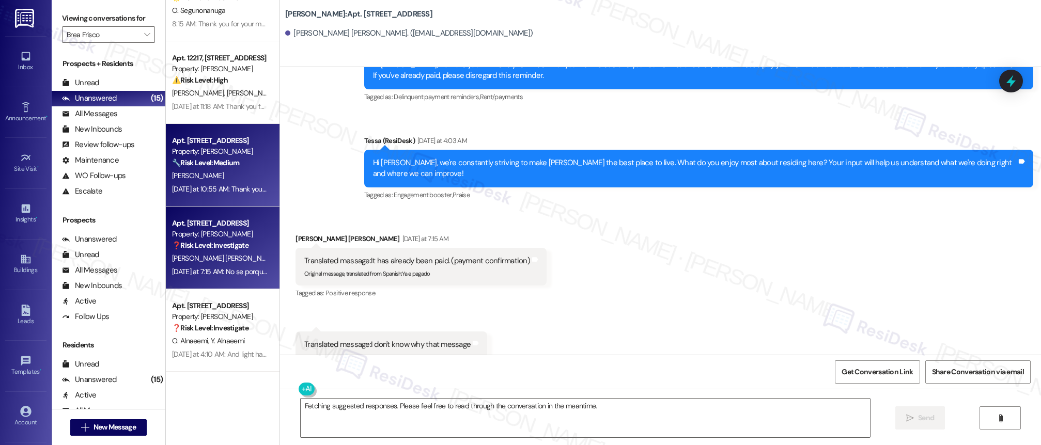
click at [208, 188] on div "[DATE] at 10:55 AM: Thank you for your message. Our offices are currently close…" at bounding box center [491, 188] width 638 height 9
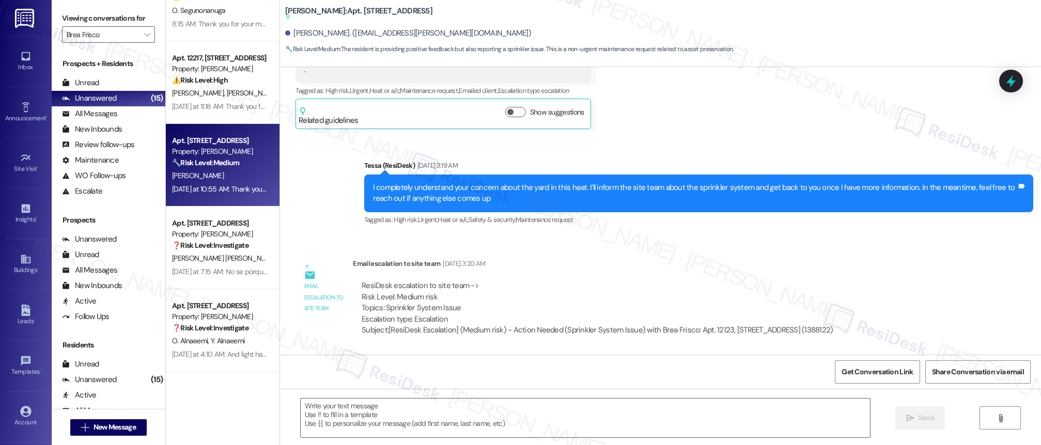
type textarea "Fetching suggested responses. Please feel free to read through the conversation…"
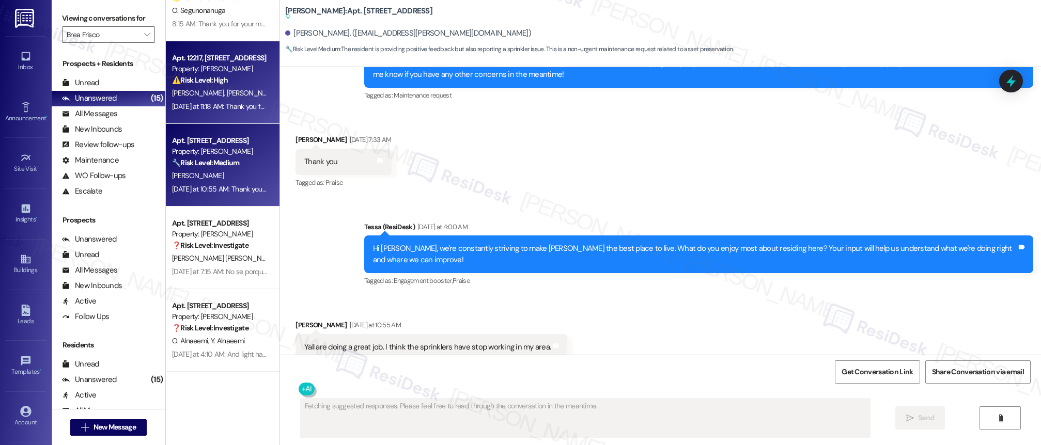
click at [218, 118] on div "Apt. 12217, [STREET_ADDRESS] Property: [PERSON_NAME] ⚠️ Risk Level: High The re…" at bounding box center [223, 82] width 114 height 83
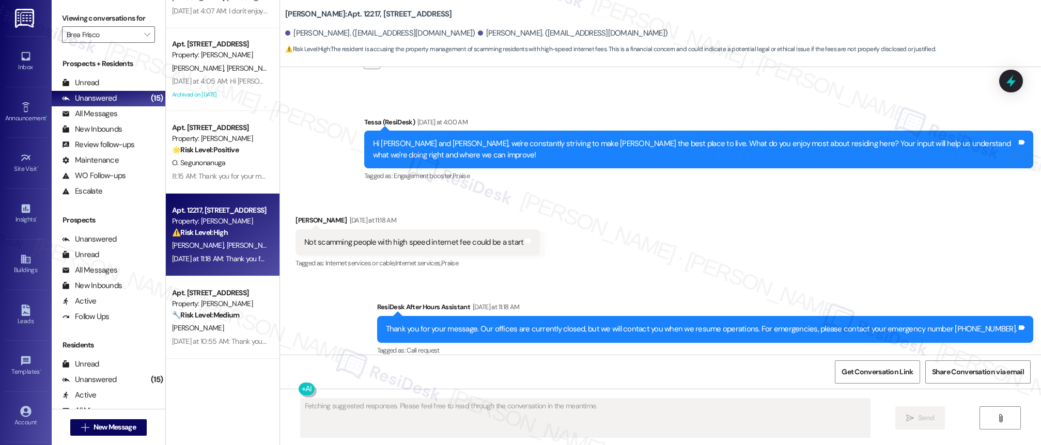
scroll to position [715, 0]
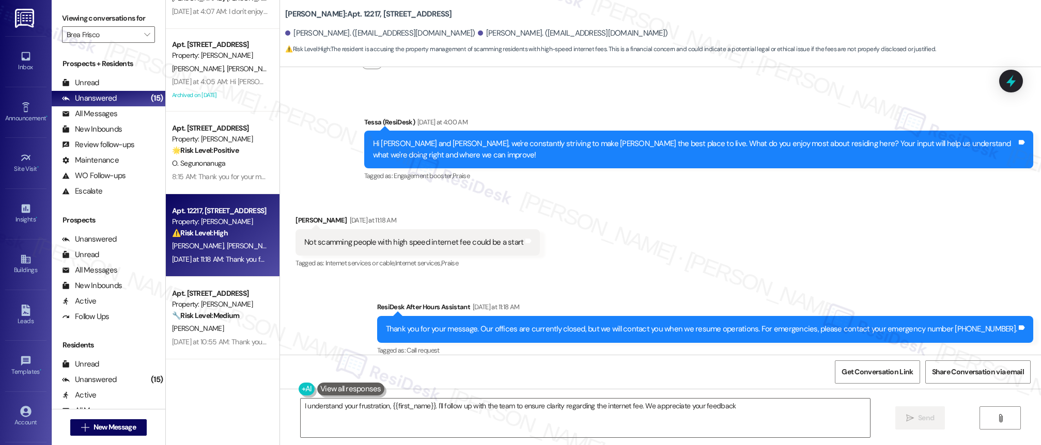
type textarea "I understand your frustration, {{first_name}}. I'll follow up with the team to …"
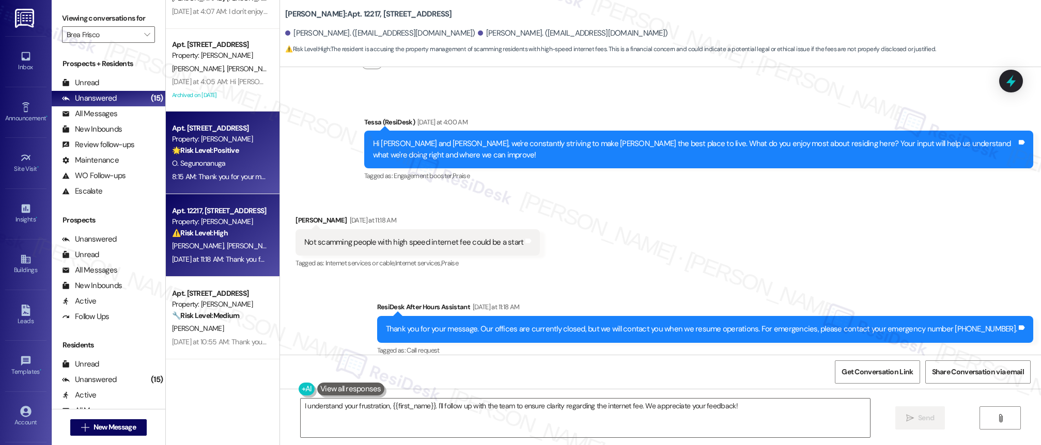
click at [205, 159] on span "O. Segunonanuga" at bounding box center [199, 163] width 54 height 9
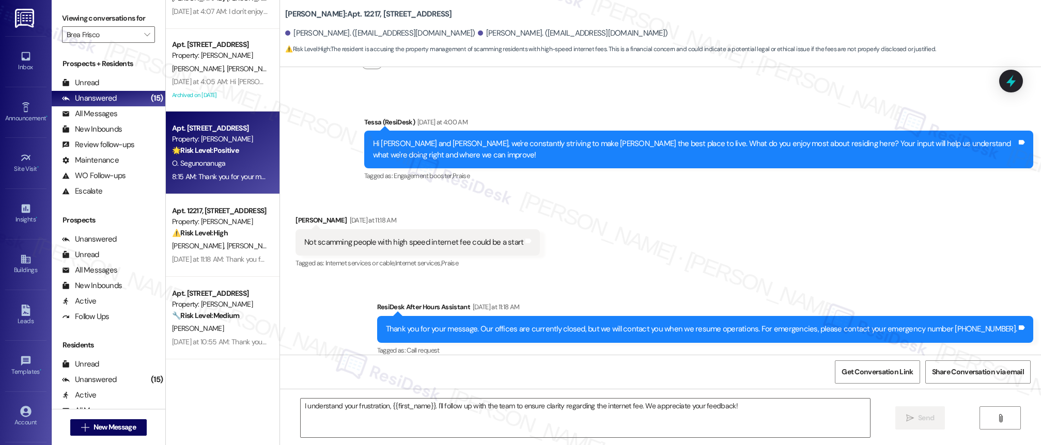
type textarea "Fetching suggested responses. Please feel free to read through the conversation…"
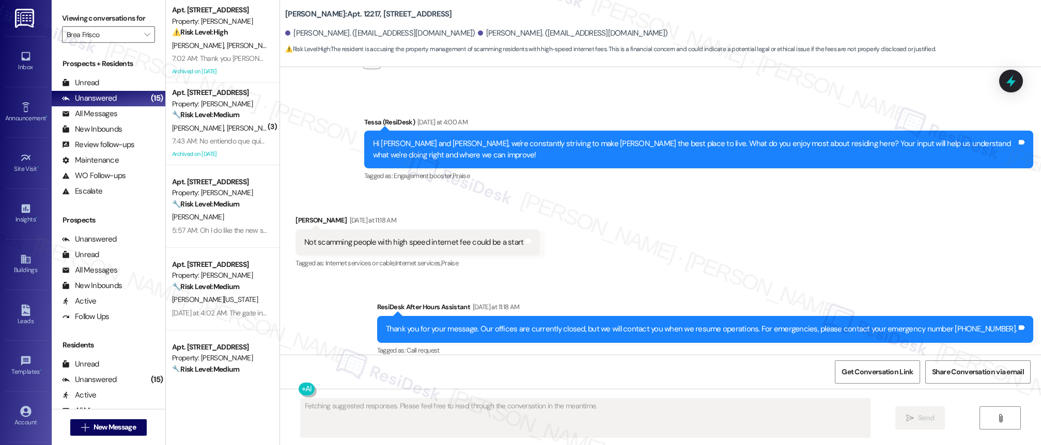
scroll to position [338, 0]
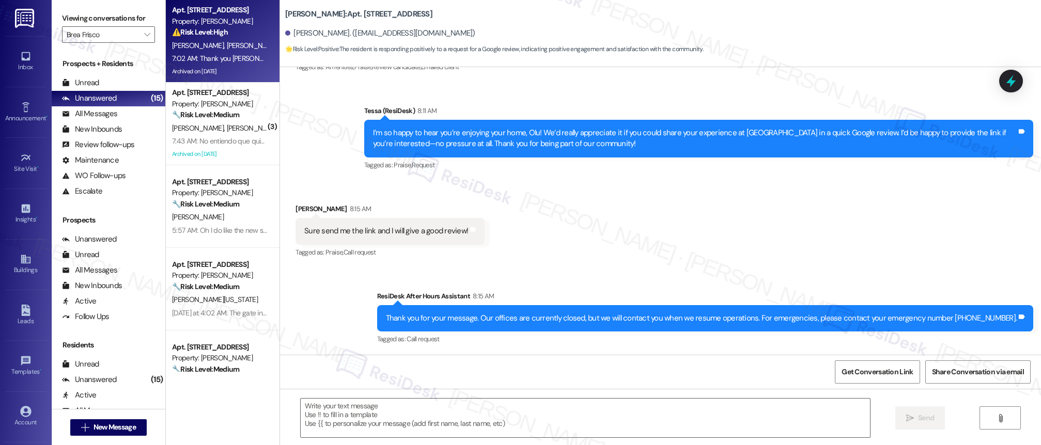
click at [222, 65] on div "7:02 AM: Thank you [PERSON_NAME]. I recently put in a maintenance order for a w…" at bounding box center [220, 58] width 98 height 13
type textarea "Fetching suggested responses. Please feel free to read through the conversation…"
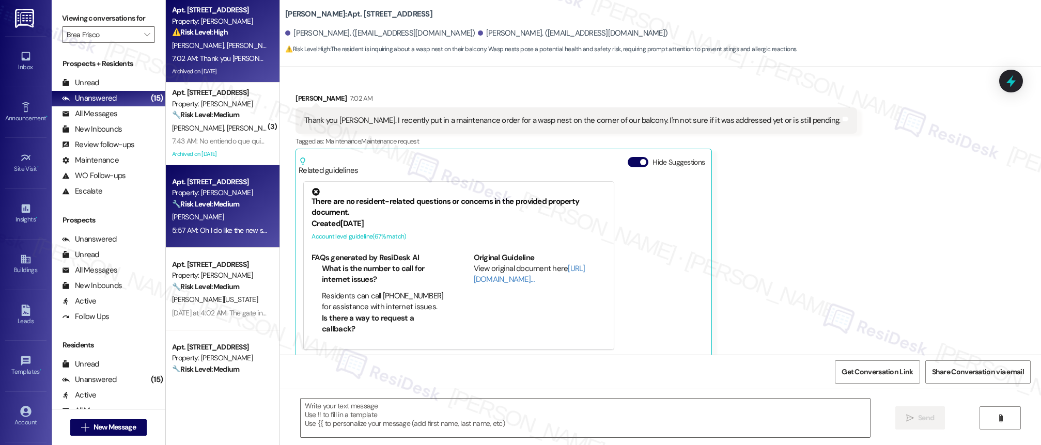
type textarea "Fetching suggested responses. Please feel free to read through the conversation…"
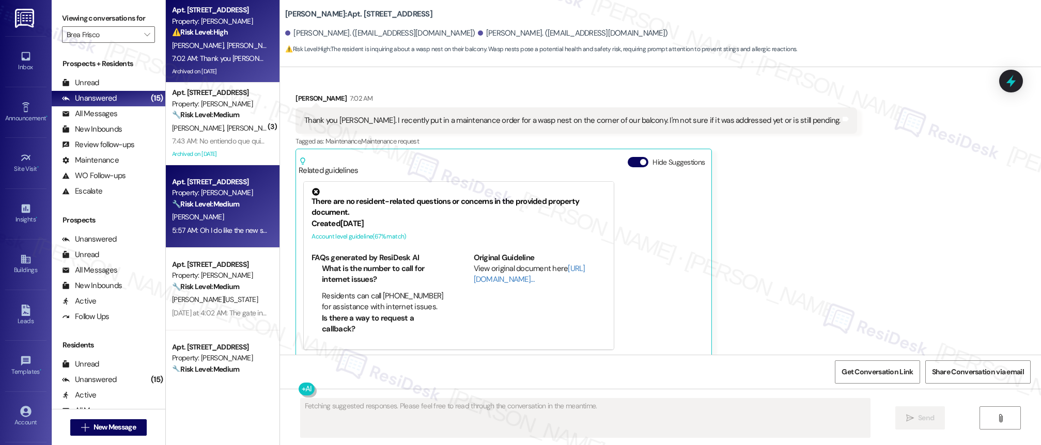
click at [242, 197] on div "Property: [PERSON_NAME]" at bounding box center [220, 193] width 96 height 11
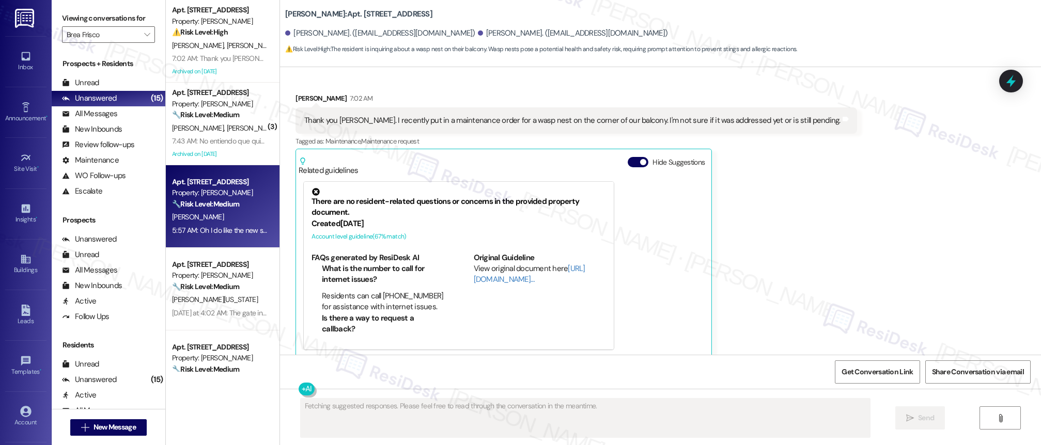
scroll to position [1415, 0]
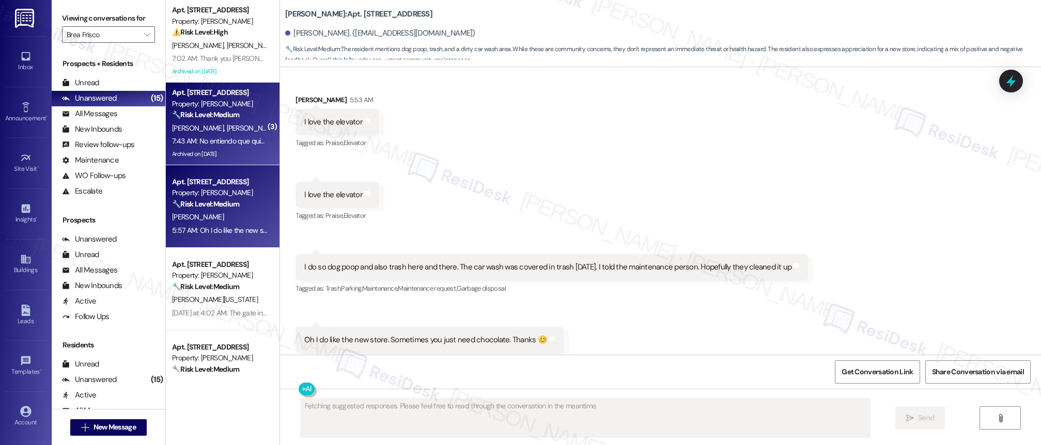
click at [225, 146] on div "7:43 AM: No entiendo que quieres decir? 7:43 AM: No entiendo que quieres decir?" at bounding box center [220, 141] width 98 height 13
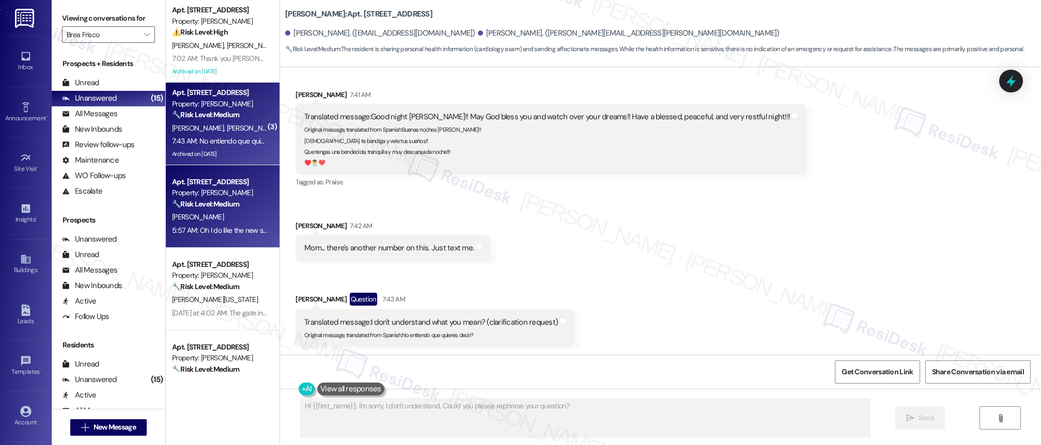
type textarea "Hi {{first_name}}, I'm sorry, I don't understand. Could you please rephrase you…"
click at [231, 239] on div "Apt. 13307, [STREET_ADDRESS] Property: Brea Frisco 🔧 Risk Level: Medium The res…" at bounding box center [223, 206] width 114 height 83
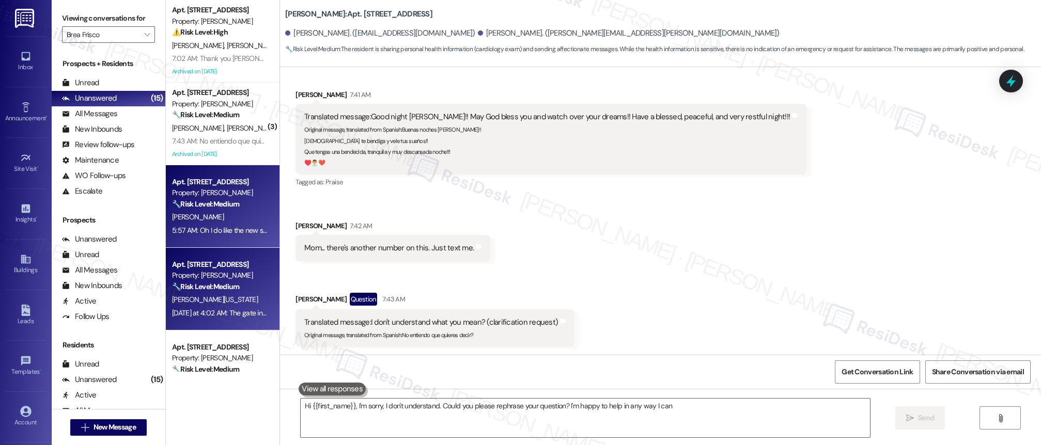
type textarea "Hi {{first_name}}, I'm sorry, I don't understand. Could you please rephrase you…"
click at [225, 282] on div "🔧 Risk Level: Medium The resident reports a broken gate and trash, which are co…" at bounding box center [220, 287] width 96 height 11
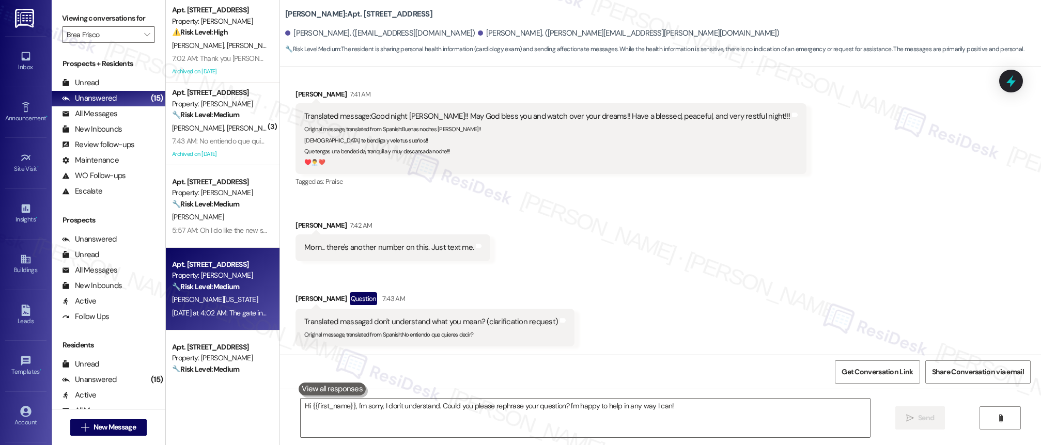
type textarea "Fetching suggested responses. Please feel free to read through the conversation…"
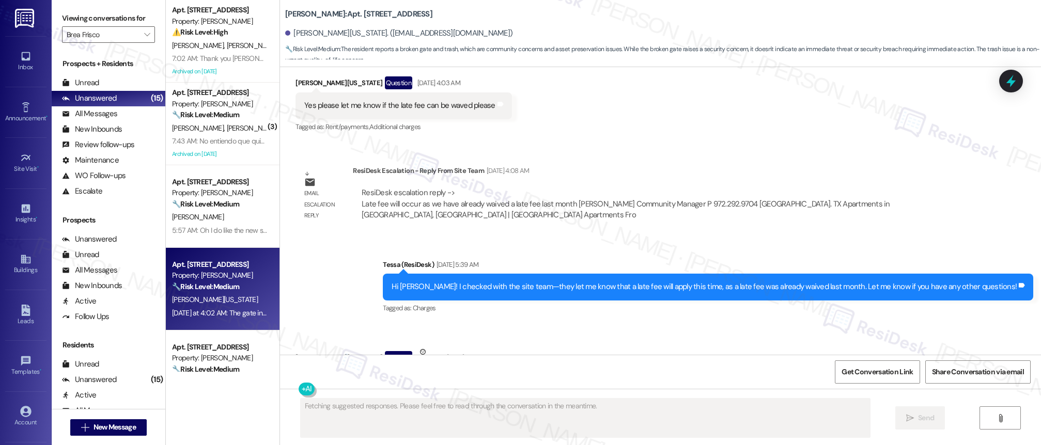
scroll to position [6915, 0]
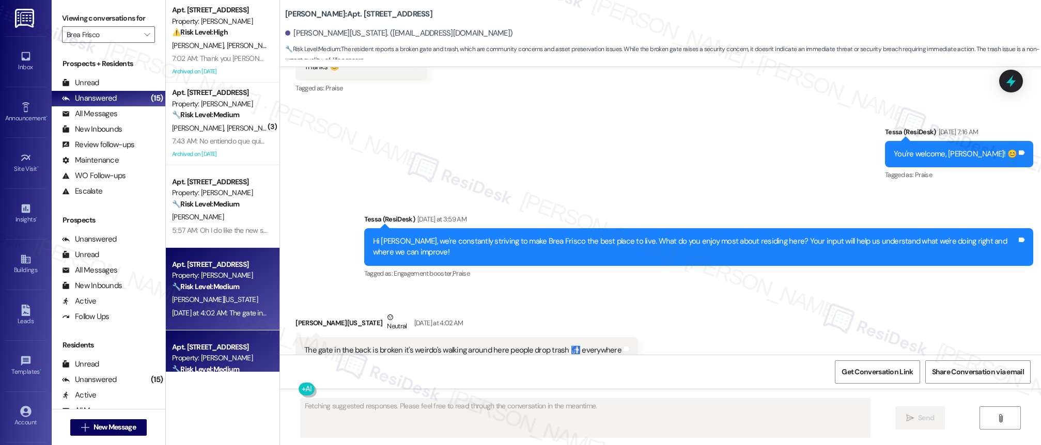
click at [207, 348] on div "Apt. [STREET_ADDRESS]" at bounding box center [220, 347] width 96 height 11
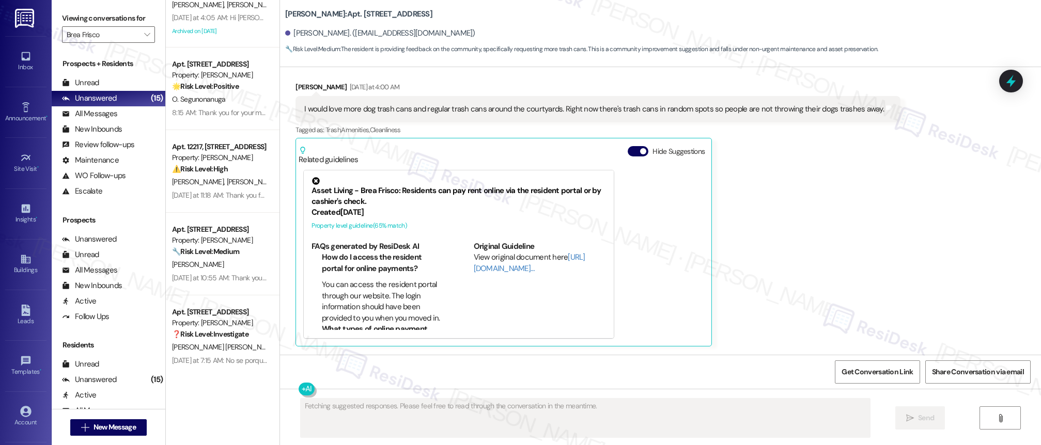
scroll to position [796, 0]
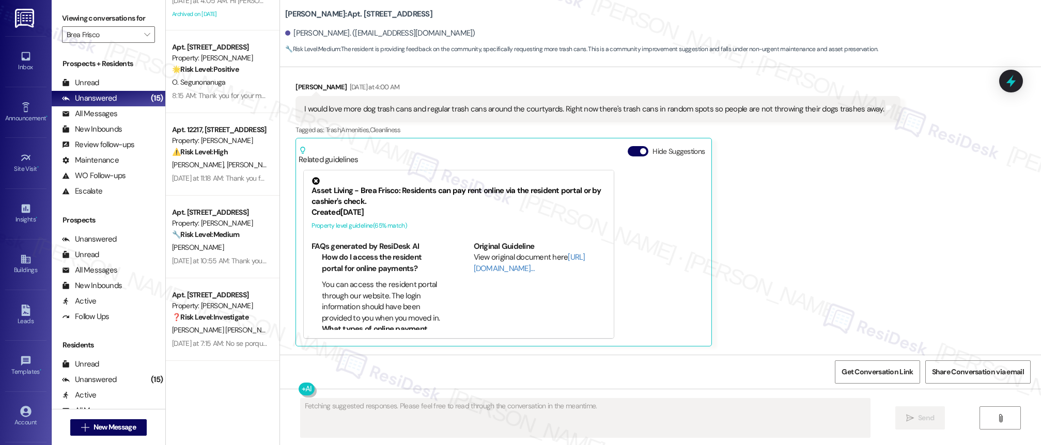
click at [236, 187] on div "Apt. 12121, [STREET_ADDRESS] Property: Brea Frisco ❓ Risk Level: Investigate [P…" at bounding box center [223, 186] width 114 height 372
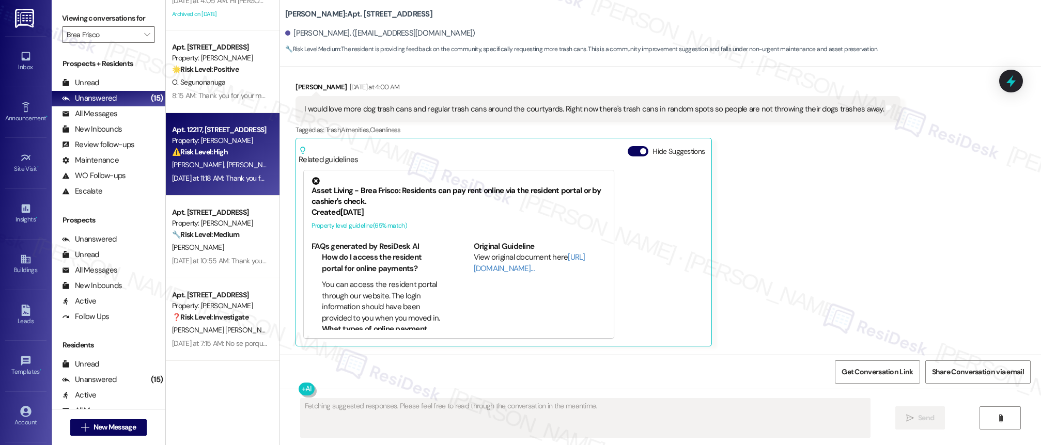
click at [239, 113] on div "Apt. 12217, [STREET_ADDRESS] Property: [PERSON_NAME] ⚠️ Risk Level: High The re…" at bounding box center [223, 154] width 114 height 83
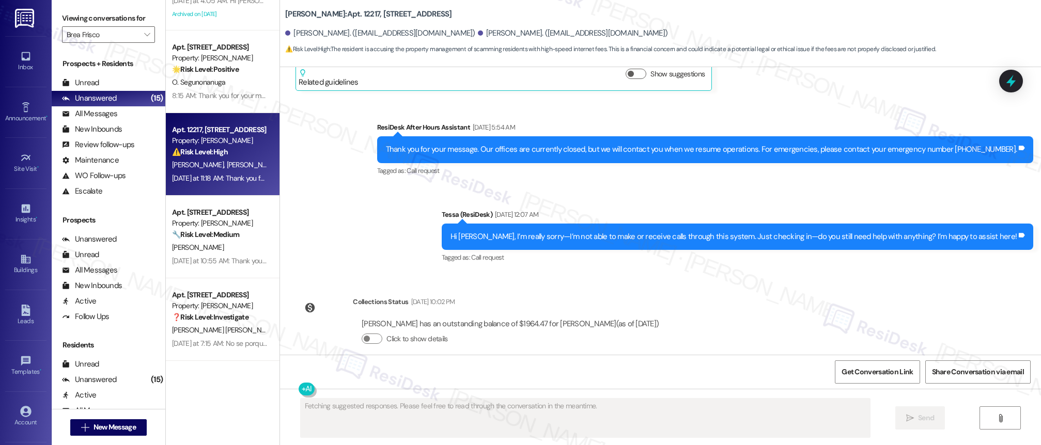
scroll to position [993, 0]
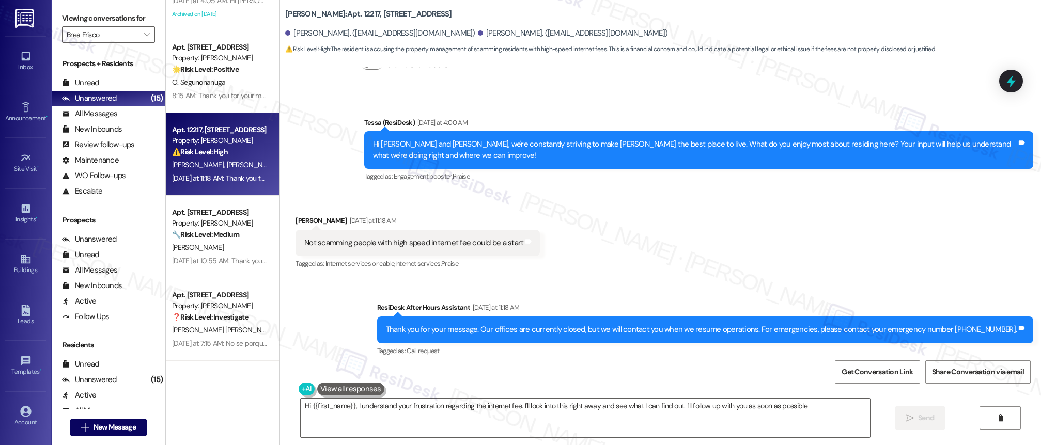
type textarea "Hi {{first_name}}, I understand your frustration regarding the internet fee. I'…"
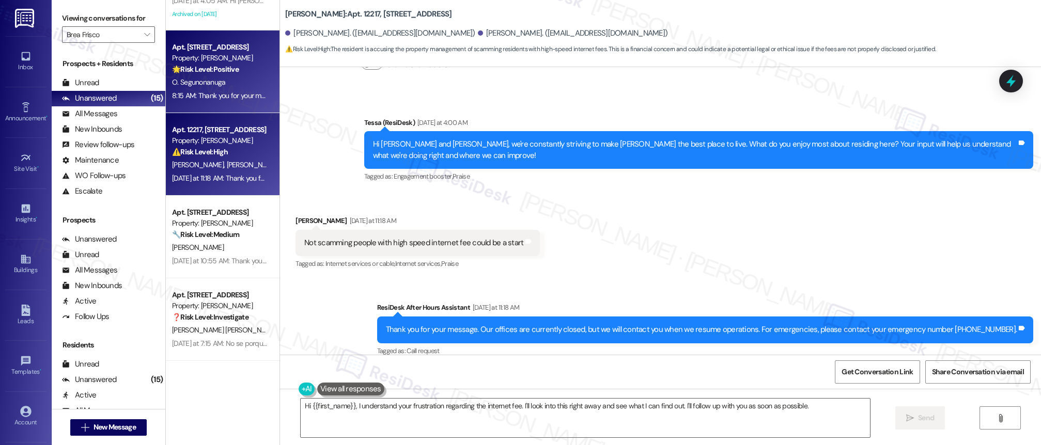
click at [233, 79] on div "O. Segunonanuga" at bounding box center [220, 82] width 98 height 13
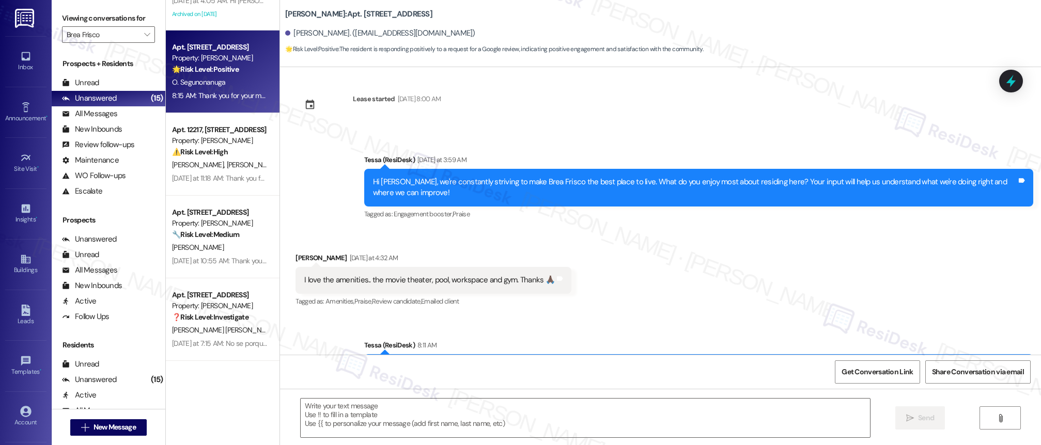
type textarea "Fetching suggested responses. Please feel free to read through the conversation…"
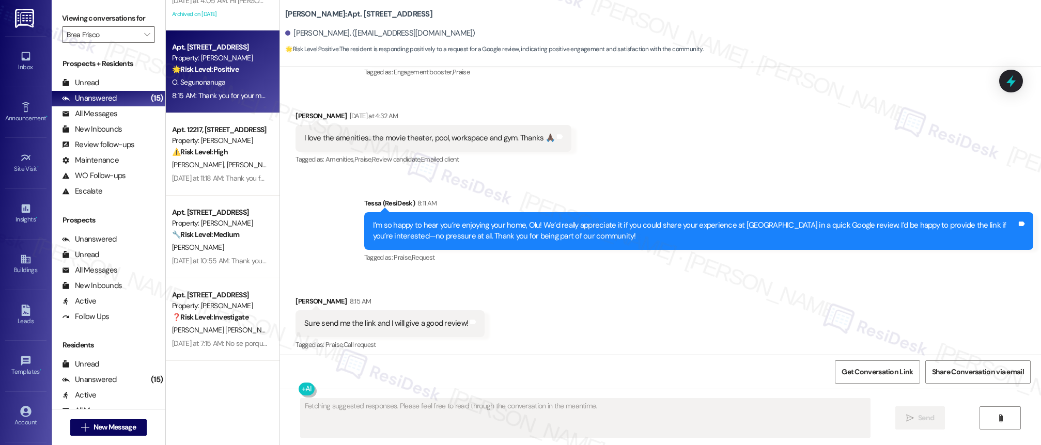
scroll to position [251, 0]
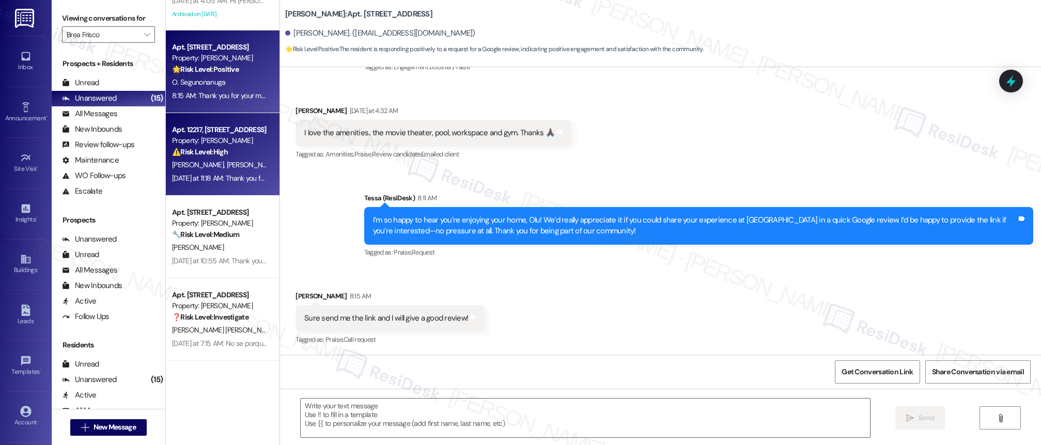
click at [213, 171] on div "[PERSON_NAME] [PERSON_NAME]" at bounding box center [220, 165] width 98 height 13
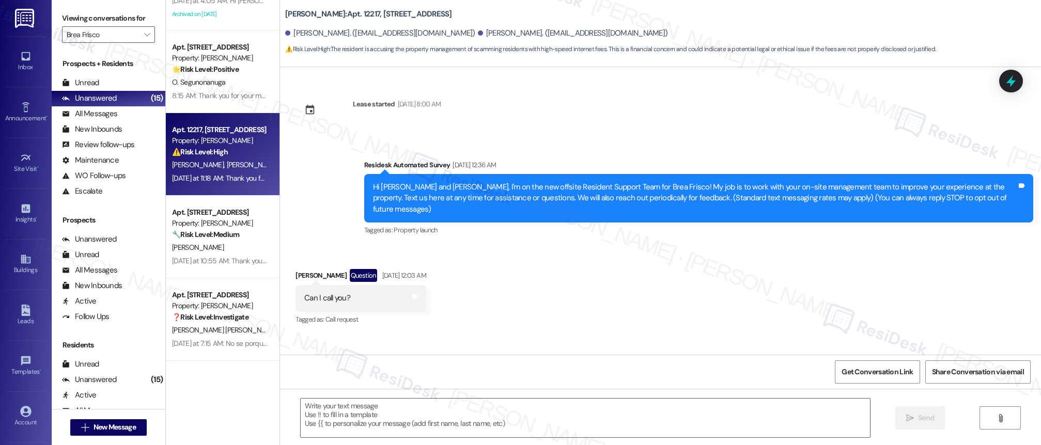
scroll to position [993, 0]
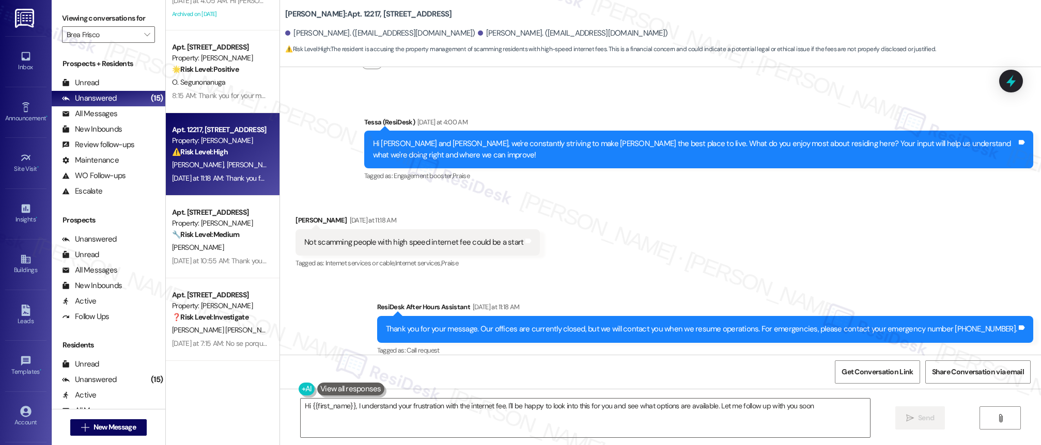
type textarea "Hi {{first_name}}, I understand your frustration with the internet fee. I'll be…"
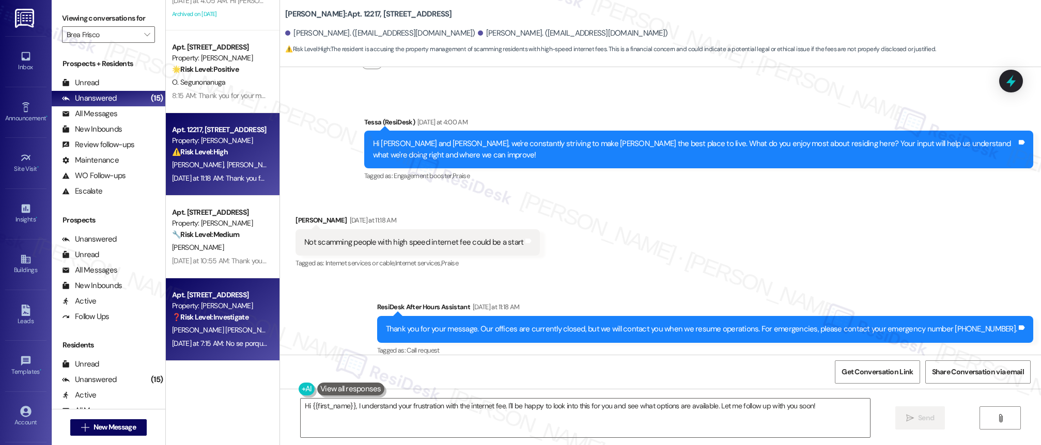
click at [219, 305] on div "Property: [PERSON_NAME]" at bounding box center [220, 306] width 96 height 11
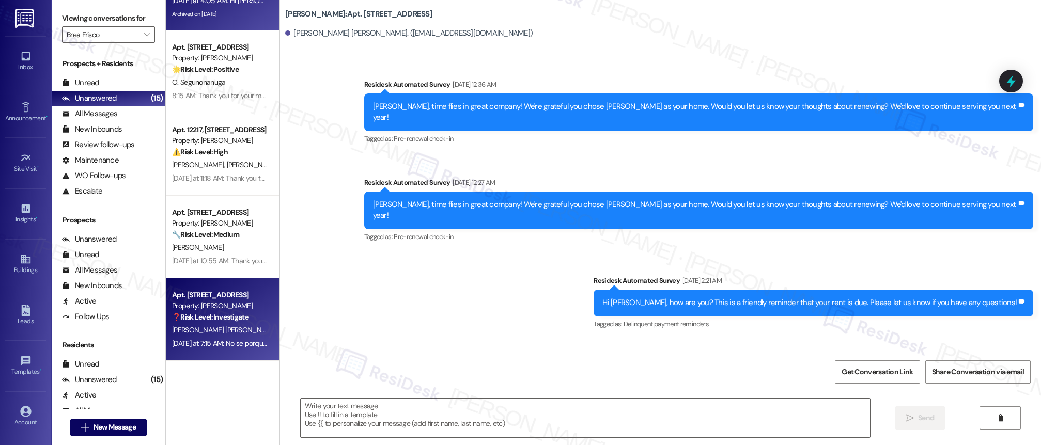
type textarea "Fetching suggested responses. Please feel free to read through the conversation…"
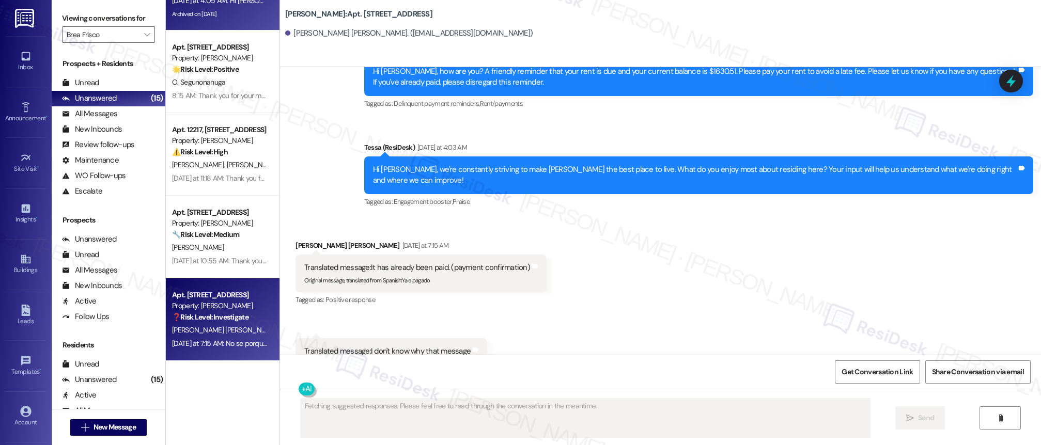
scroll to position [687, 0]
